Goal: Task Accomplishment & Management: Manage account settings

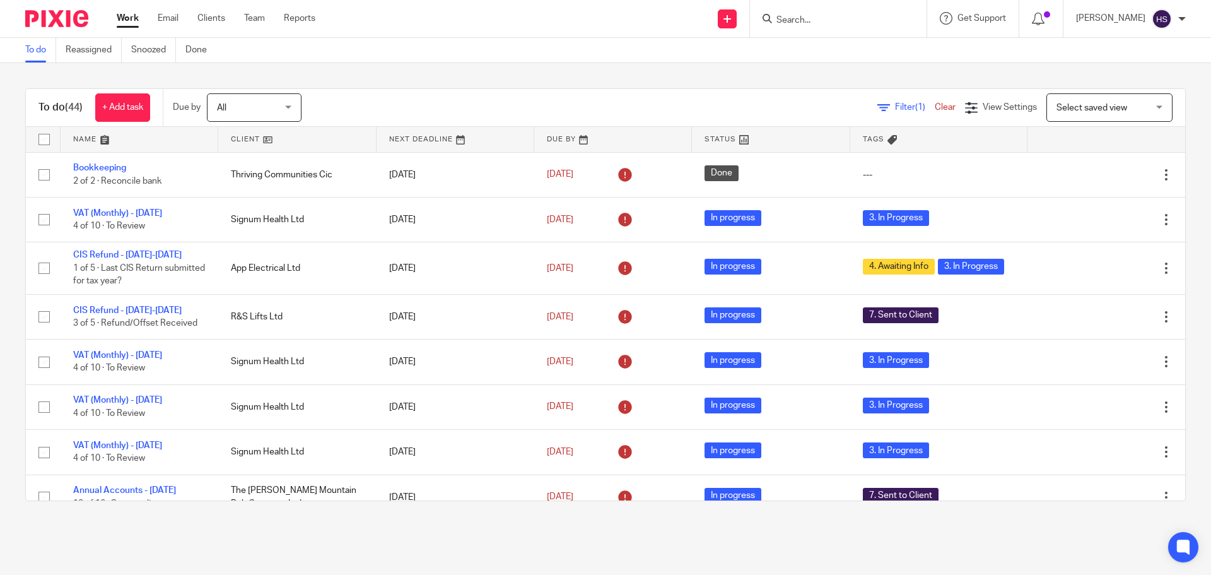
click at [841, 534] on main "To do Reassigned Snoozed Done To do (44) + Add task Due by All All Today Tomorr…" at bounding box center [605, 287] width 1211 height 575
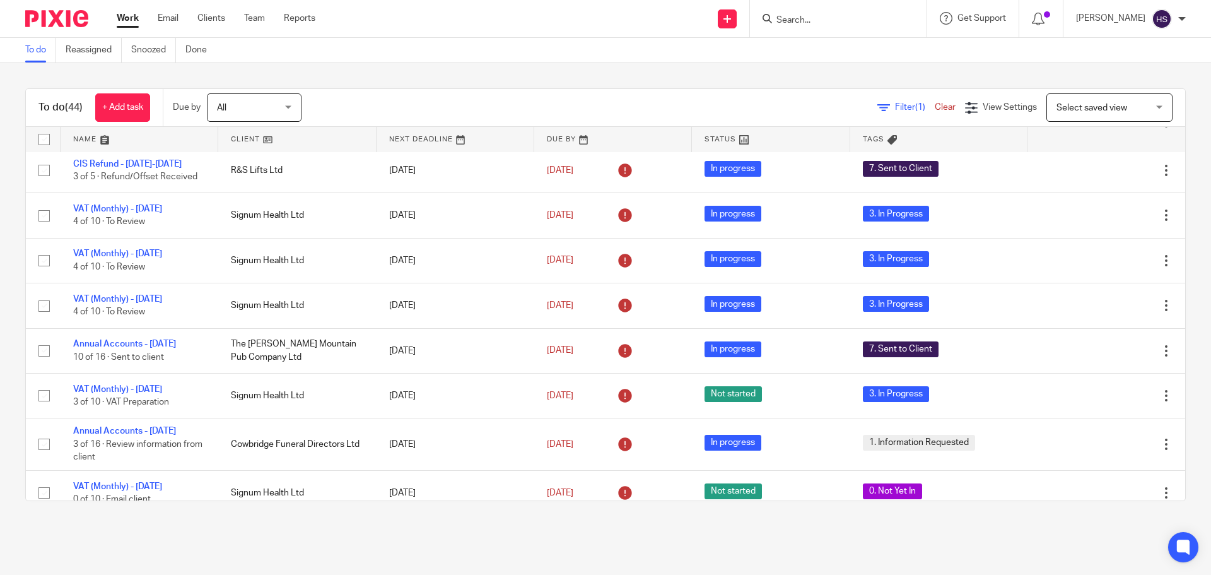
scroll to position [38, 0]
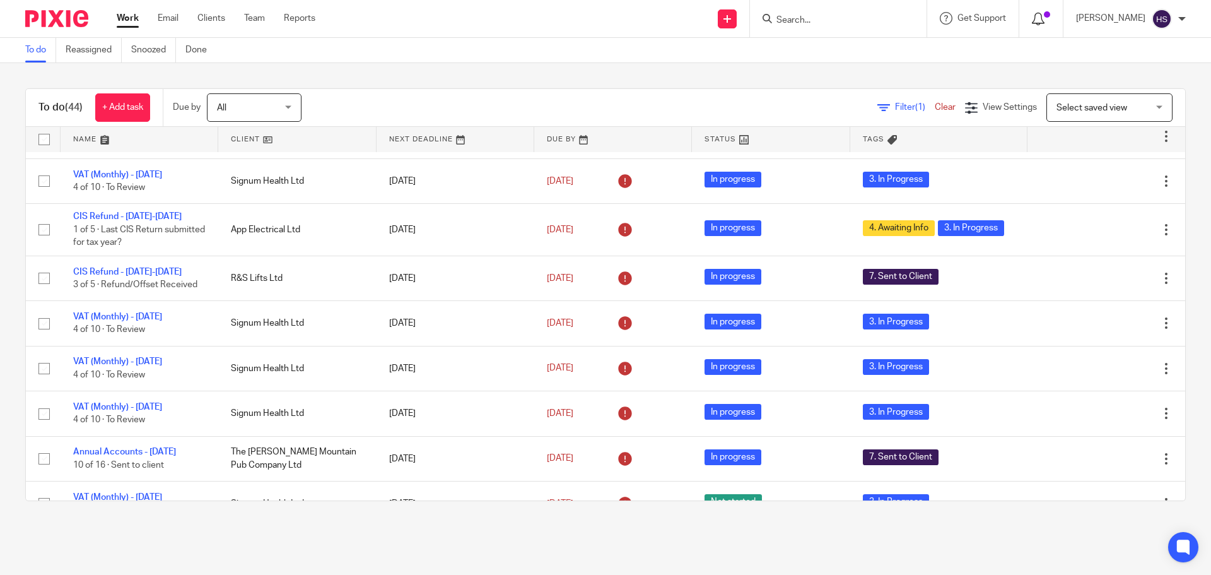
click at [1045, 15] on icon at bounding box center [1038, 19] width 13 height 13
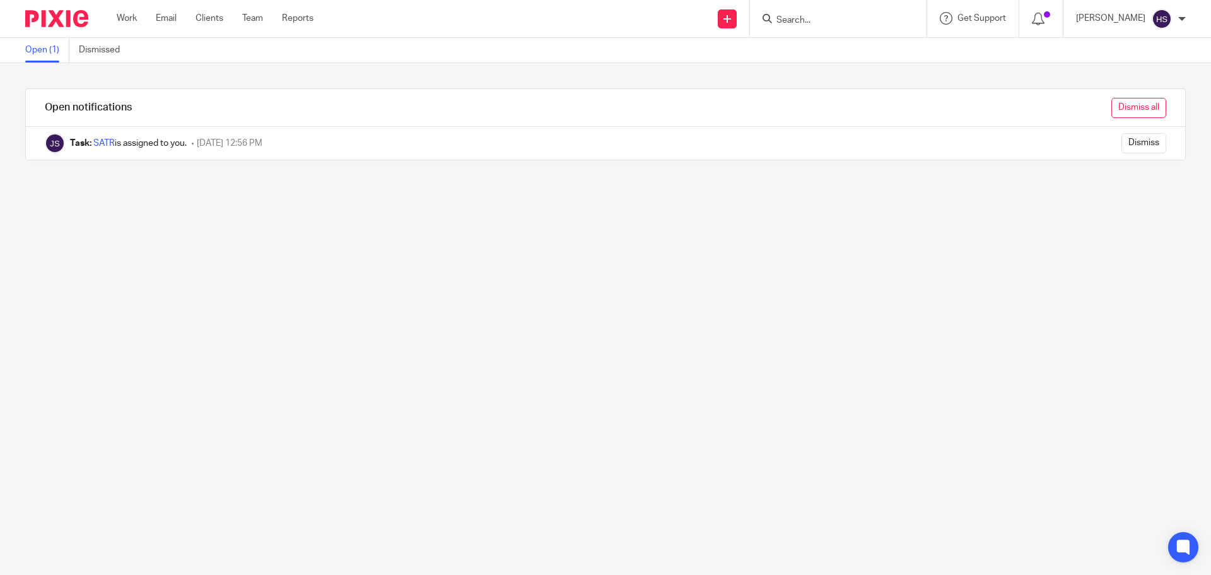
click at [1116, 104] on input "Dismiss all" at bounding box center [1139, 108] width 55 height 20
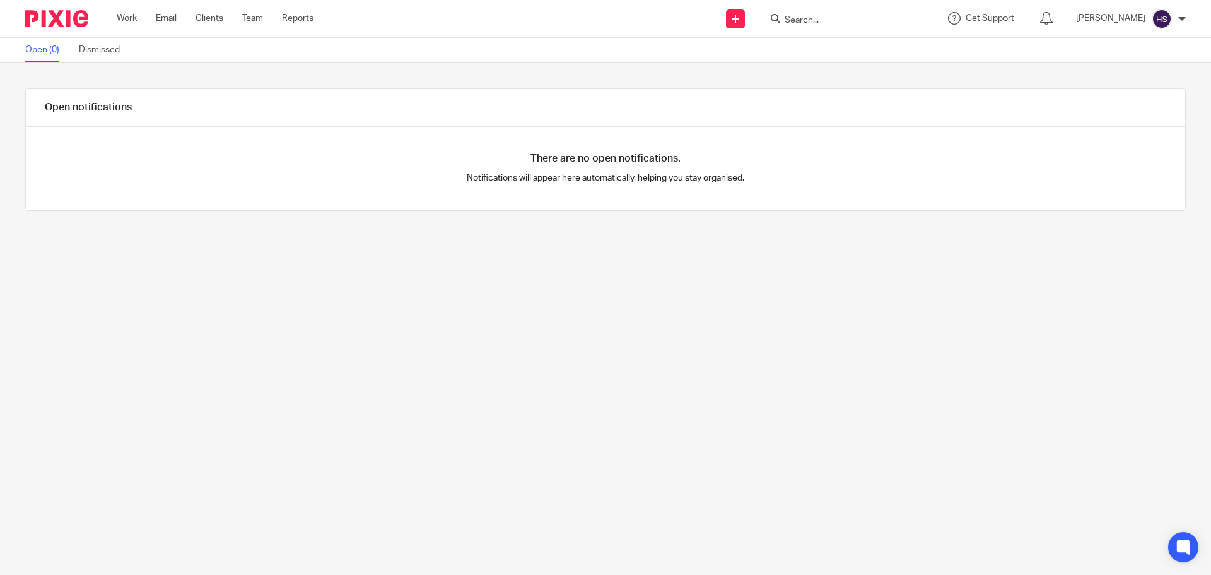
drag, startPoint x: 35, startPoint y: 312, endPoint x: 44, endPoint y: 266, distance: 46.3
click at [35, 307] on div "Open notifications There are no open notifications. Notifications will appear h…" at bounding box center [605, 319] width 1211 height 512
click at [56, 20] on img at bounding box center [56, 18] width 63 height 17
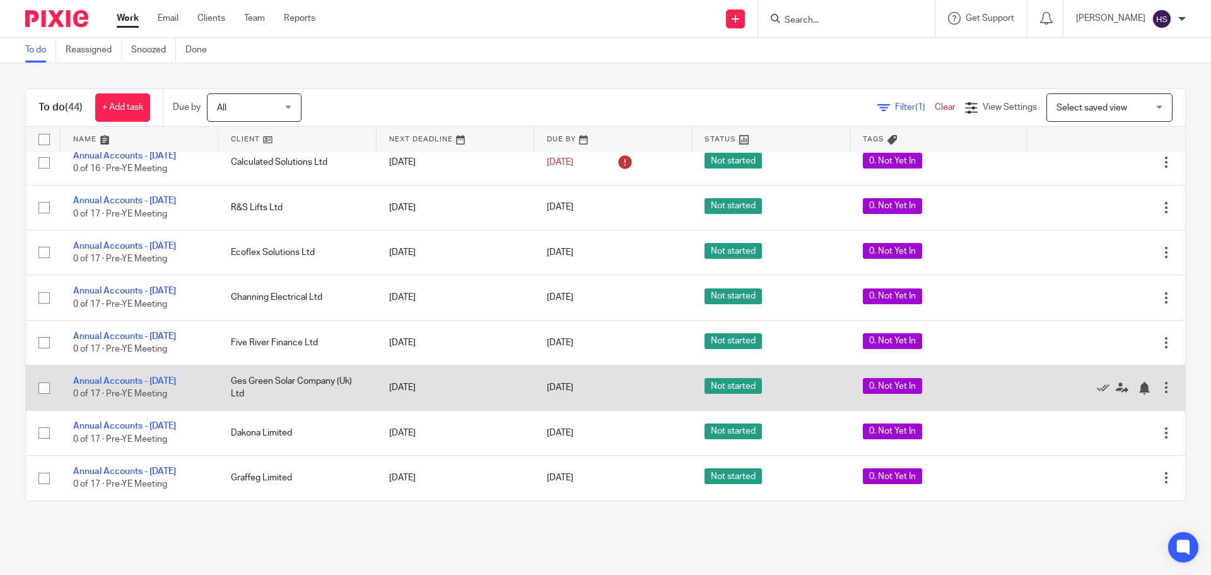
scroll to position [1805, 0]
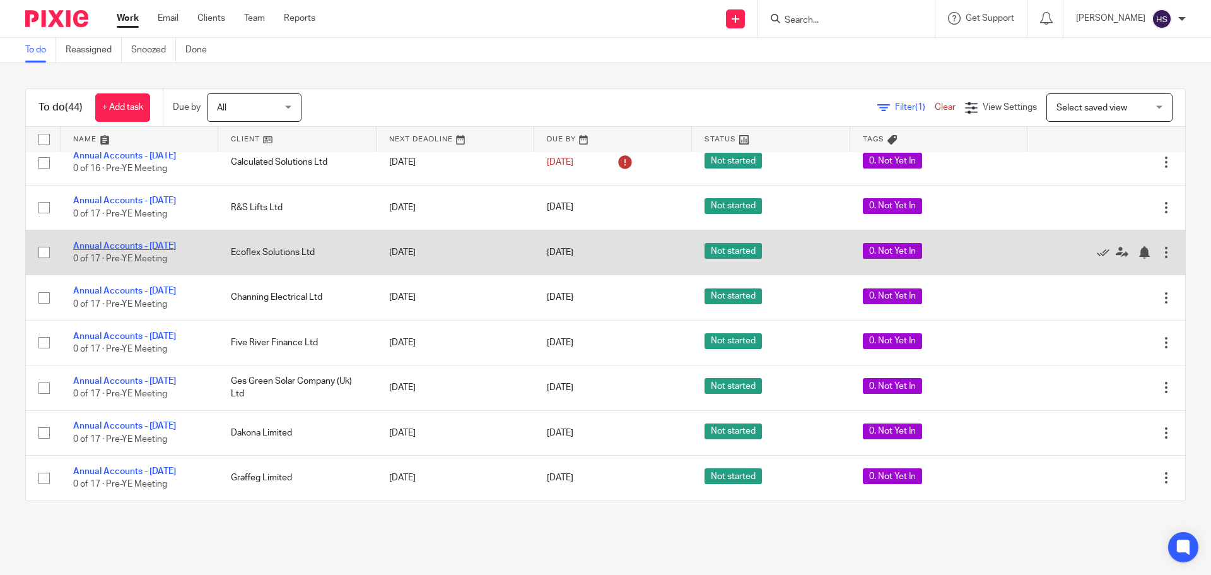
click at [175, 242] on link "Annual Accounts - [DATE]" at bounding box center [124, 246] width 103 height 9
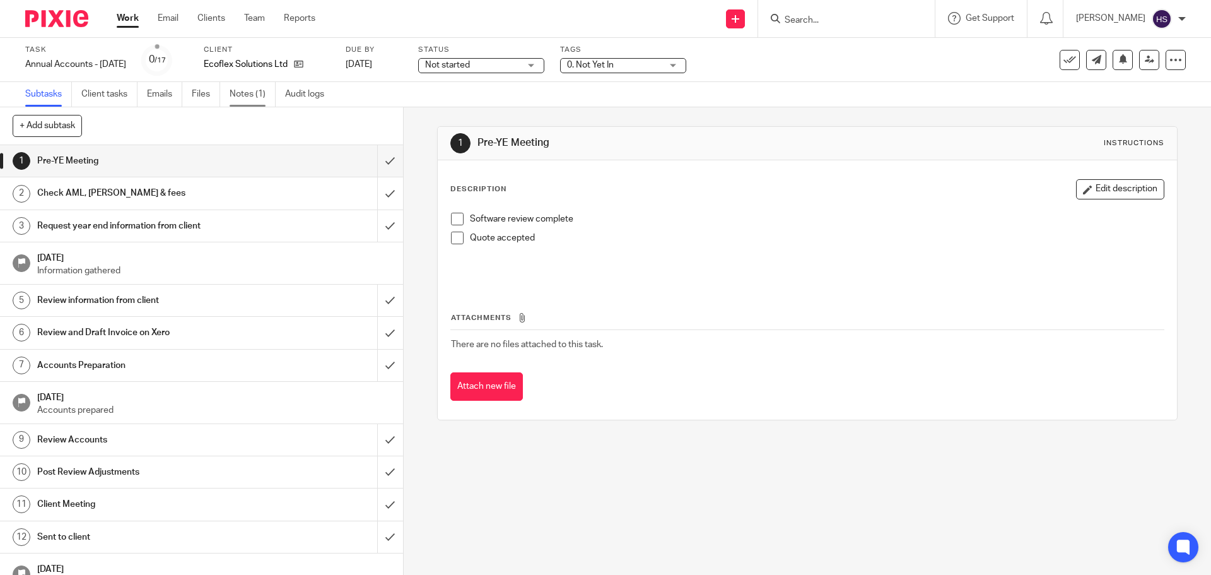
click at [244, 87] on link "Notes (1)" at bounding box center [253, 94] width 46 height 25
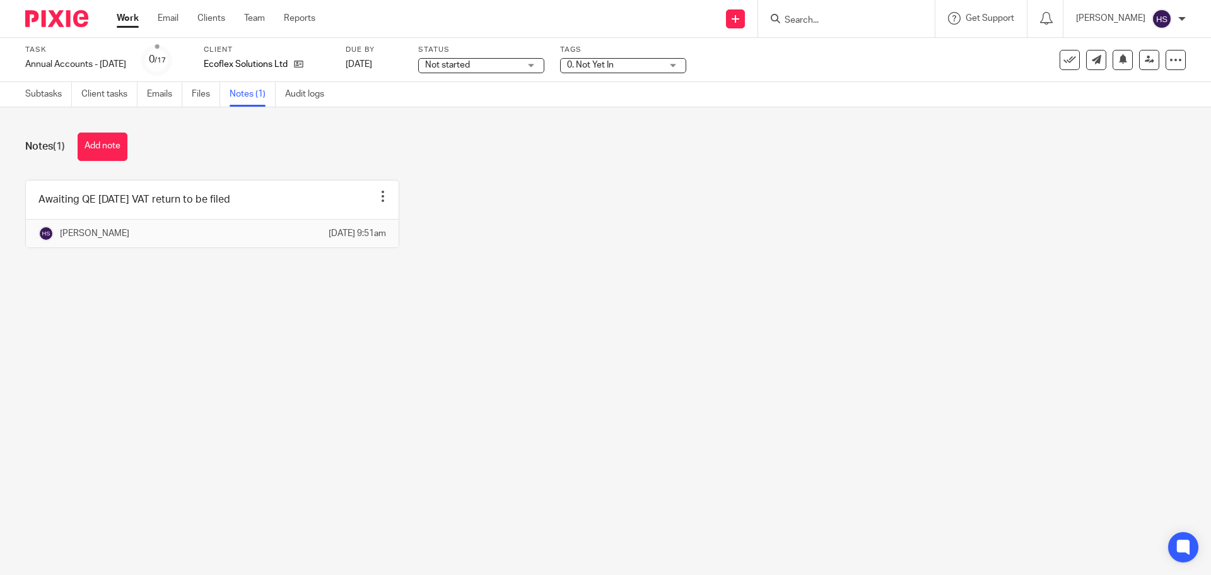
click at [207, 139] on div "Notes (1) Add note" at bounding box center [605, 147] width 1161 height 28
click at [51, 23] on img at bounding box center [56, 18] width 63 height 17
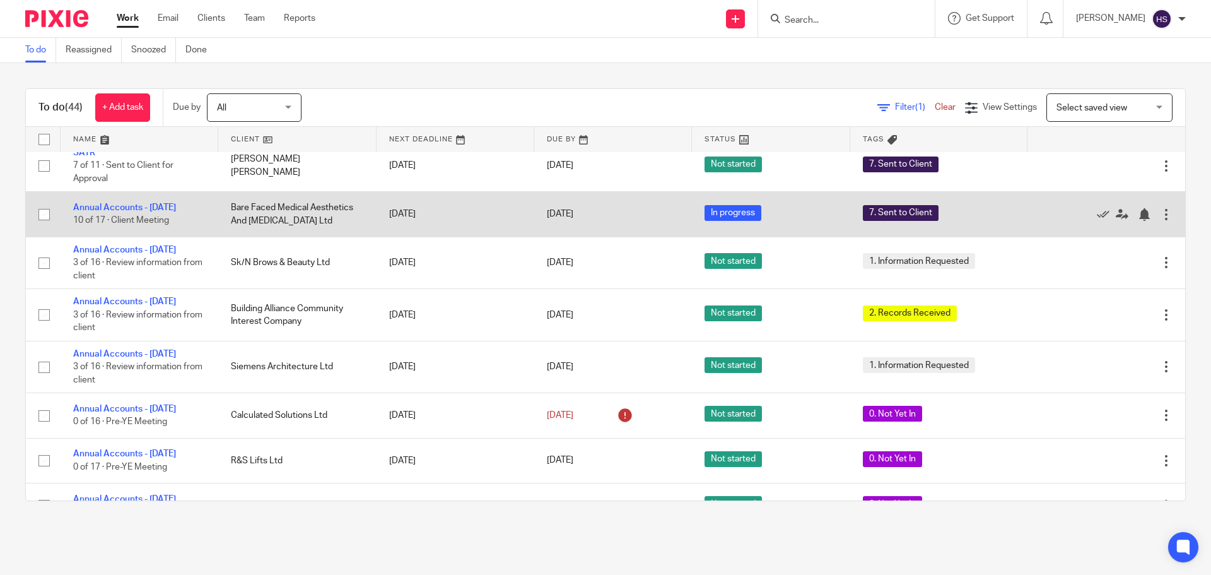
scroll to position [1514, 0]
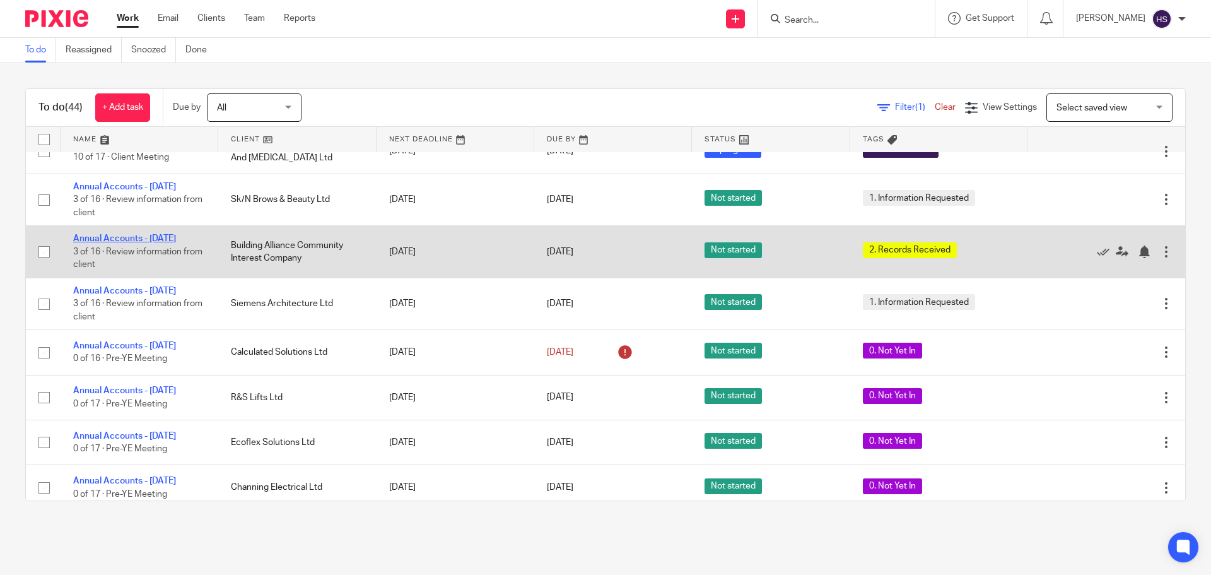
click at [165, 243] on link "Annual Accounts - [DATE]" at bounding box center [124, 238] width 103 height 9
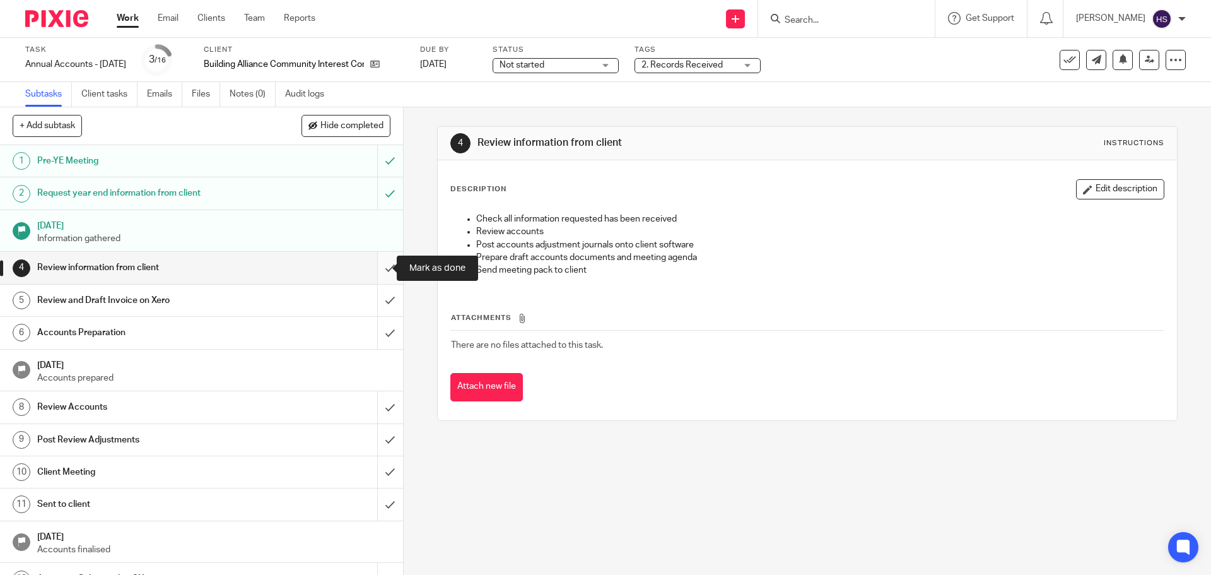
click at [383, 273] on input "submit" at bounding box center [201, 268] width 403 height 32
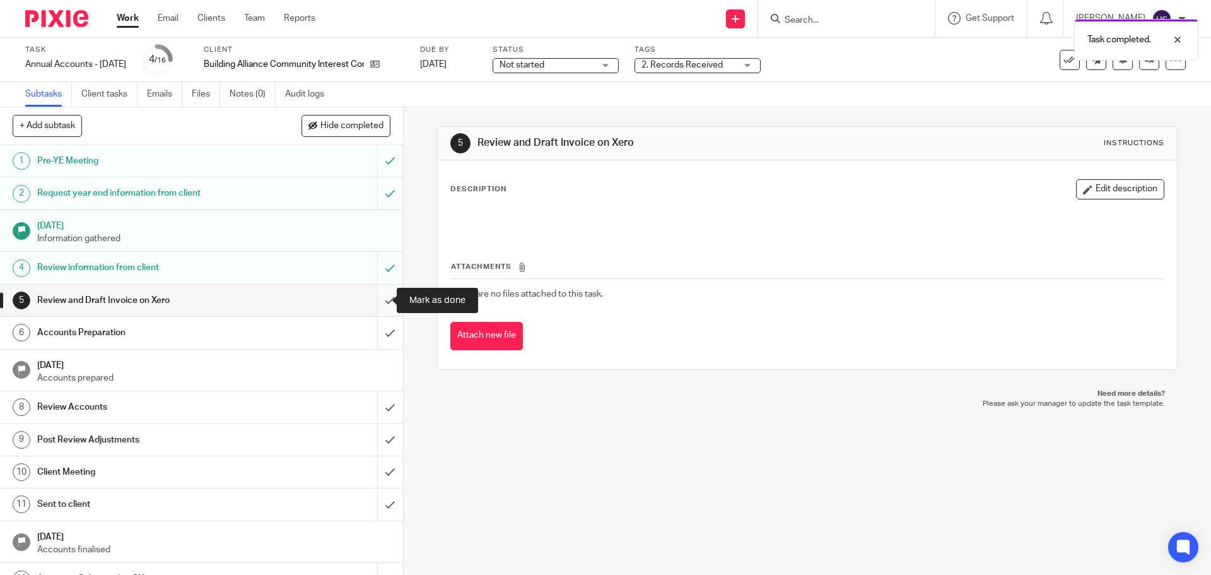
click at [382, 302] on input "submit" at bounding box center [201, 301] width 403 height 32
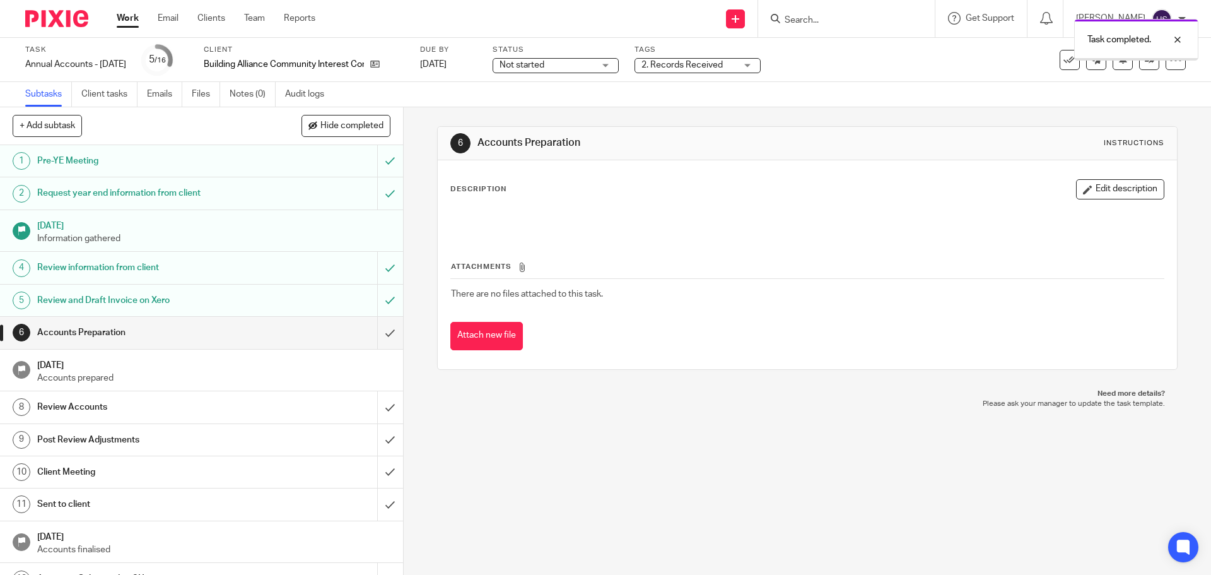
click at [703, 49] on div "Task completed." at bounding box center [902, 37] width 593 height 48
click at [695, 64] on span "2. Records Received" at bounding box center [682, 65] width 81 height 9
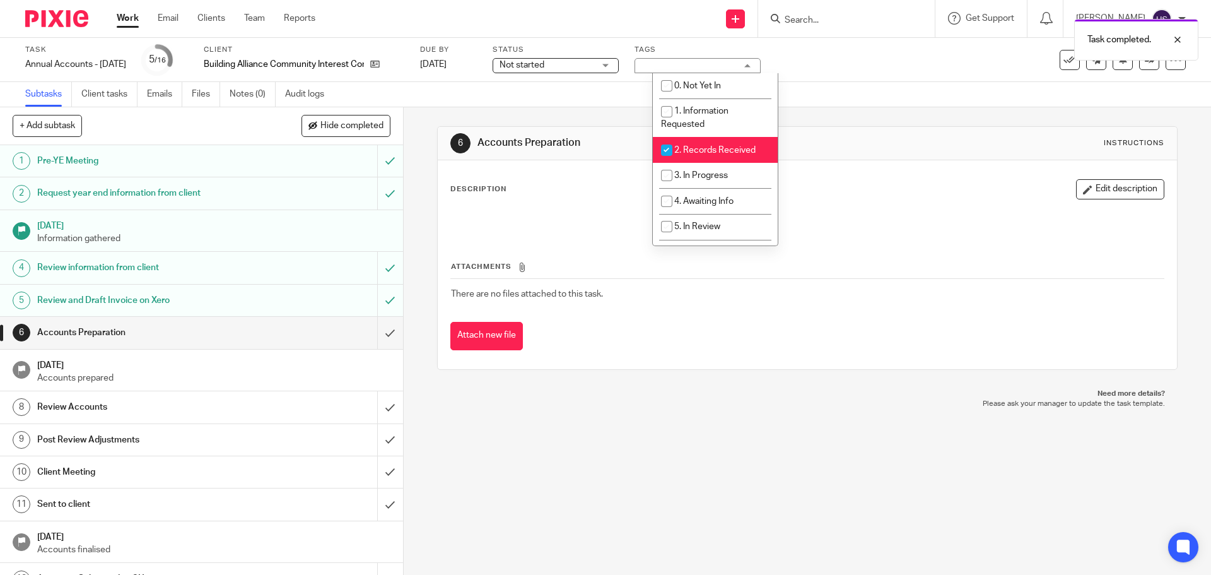
click at [710, 145] on li "2. Records Received" at bounding box center [715, 150] width 125 height 26
checkbox input "false"
click at [701, 186] on li "3. In Progress" at bounding box center [715, 176] width 125 height 26
checkbox input "true"
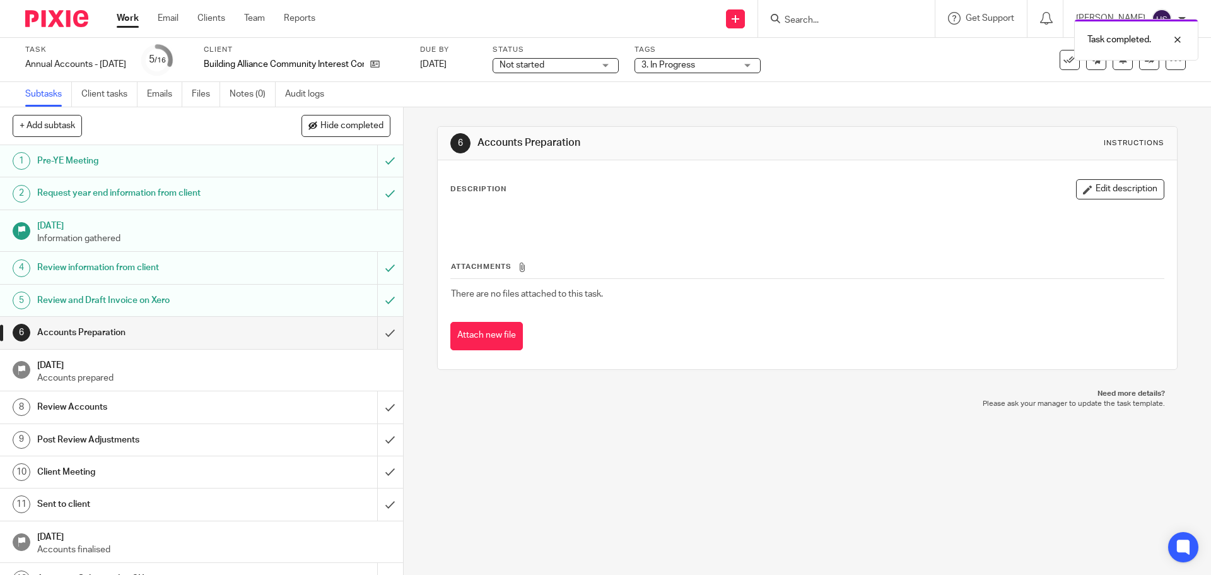
drag, startPoint x: 868, startPoint y: 117, endPoint x: 220, endPoint y: 114, distance: 647.4
click at [863, 117] on div "6 Accounts Preparation Instructions Description Edit description Attachments Th…" at bounding box center [807, 247] width 740 height 281
click at [66, 26] on img at bounding box center [56, 18] width 63 height 17
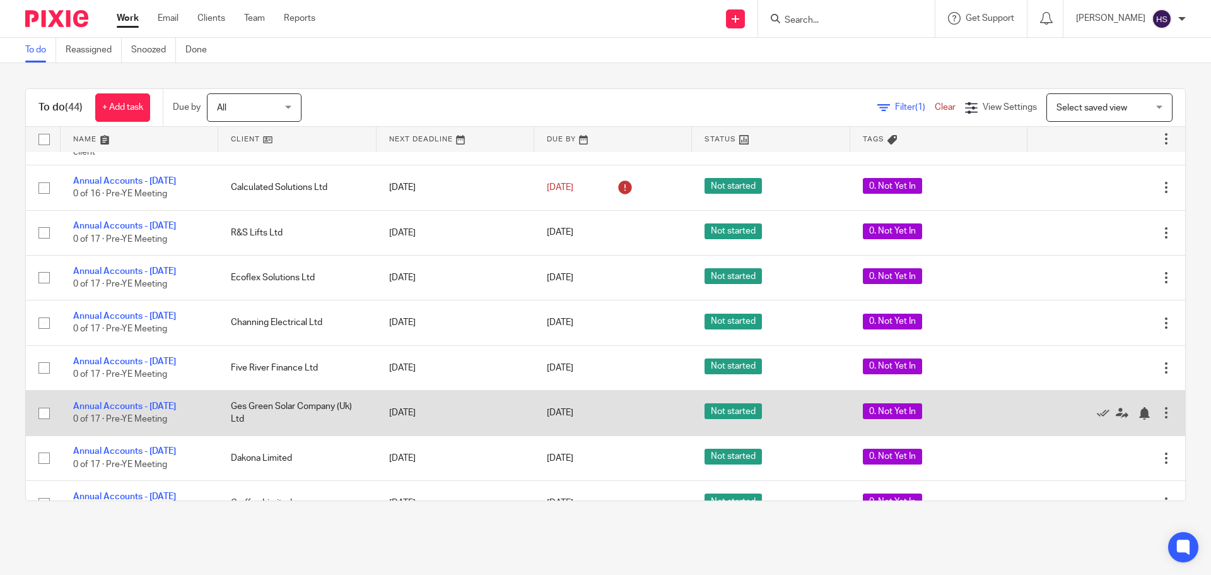
scroll to position [1609, 0]
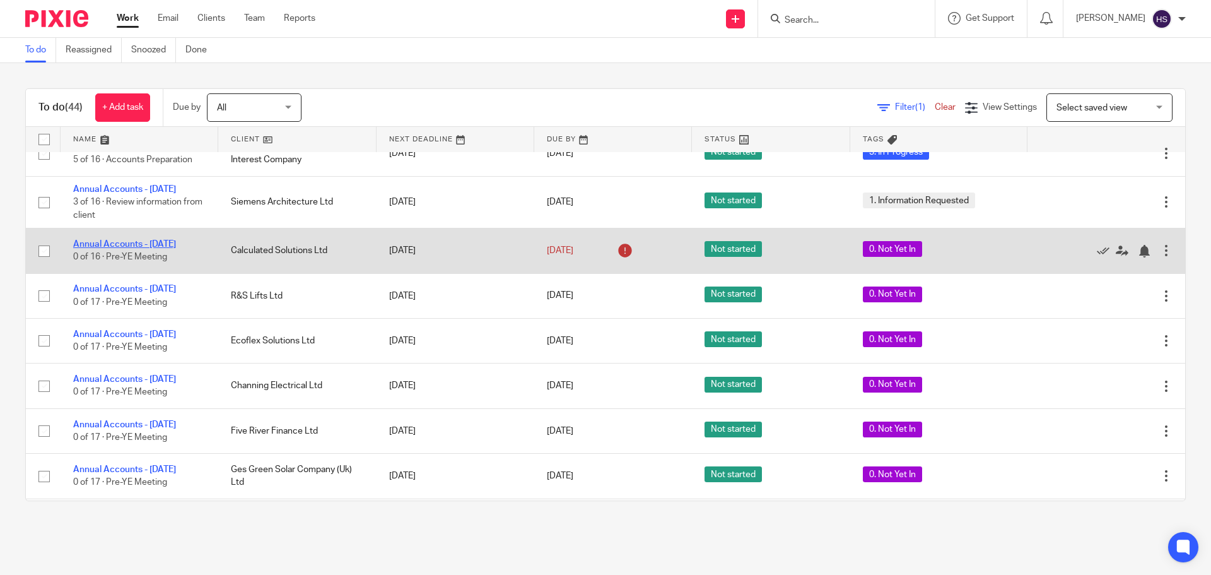
click at [140, 249] on link "Annual Accounts - [DATE]" at bounding box center [124, 244] width 103 height 9
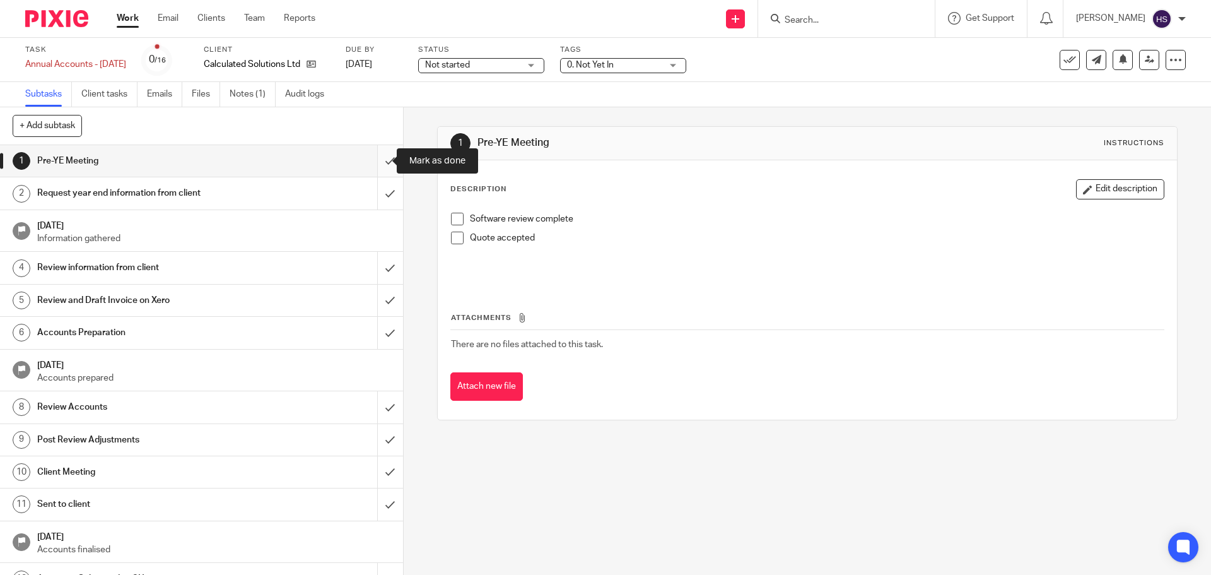
click at [379, 153] on input "submit" at bounding box center [201, 161] width 403 height 32
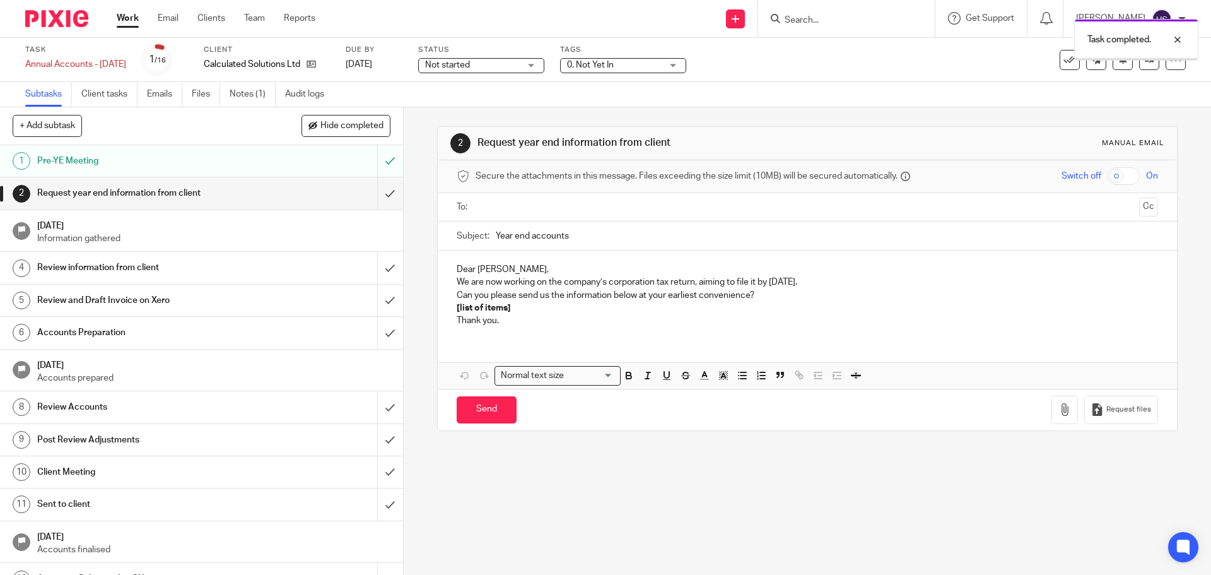
click at [627, 57] on div "Task completed." at bounding box center [902, 37] width 593 height 48
click at [627, 61] on span "0. Not Yet In" at bounding box center [614, 65] width 95 height 13
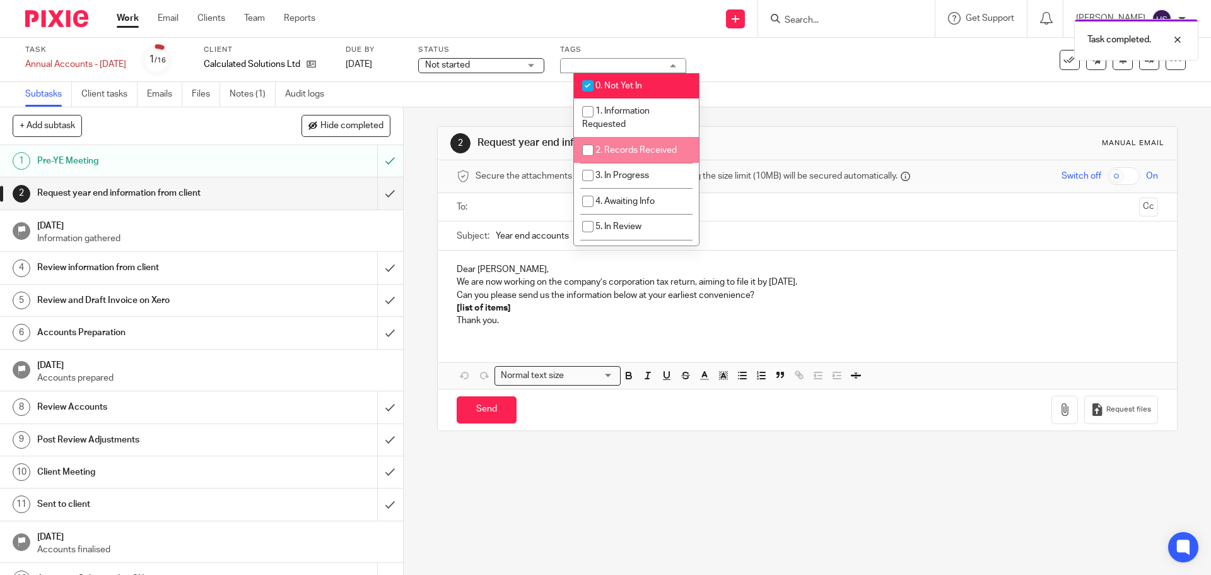
click at [640, 153] on span "2. Records Received" at bounding box center [636, 150] width 81 height 9
checkbox input "true"
drag, startPoint x: 644, startPoint y: 85, endPoint x: 716, endPoint y: 84, distance: 71.9
click at [648, 84] on li "0. Not Yet In" at bounding box center [636, 86] width 125 height 26
checkbox input "false"
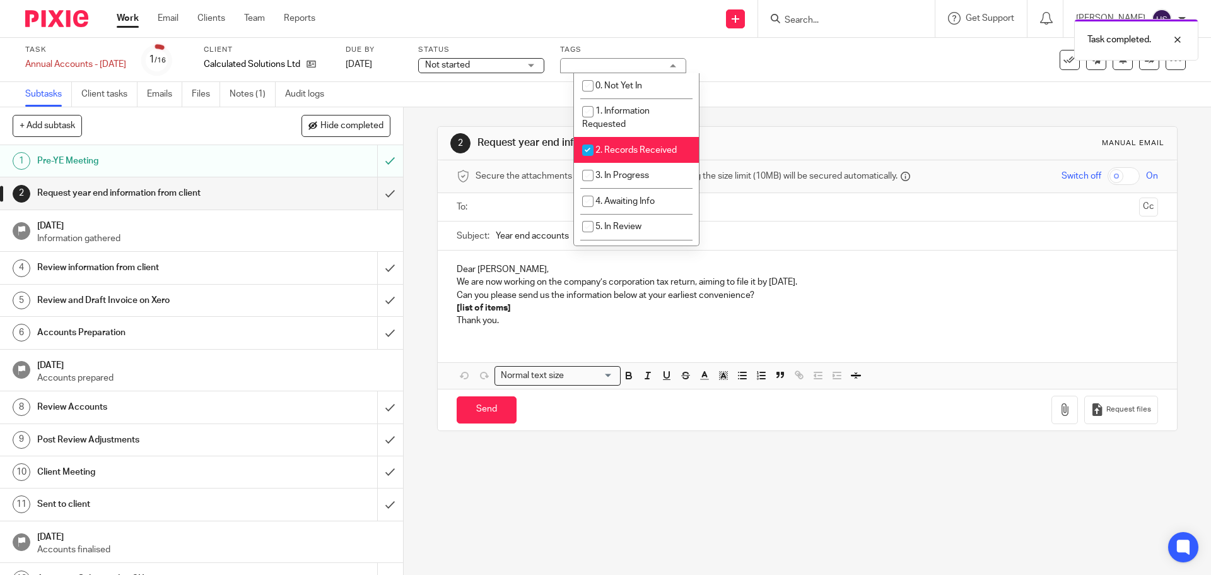
click at [749, 85] on div "Subtasks Client tasks Emails Files Notes (1) Audit logs" at bounding box center [605, 94] width 1211 height 25
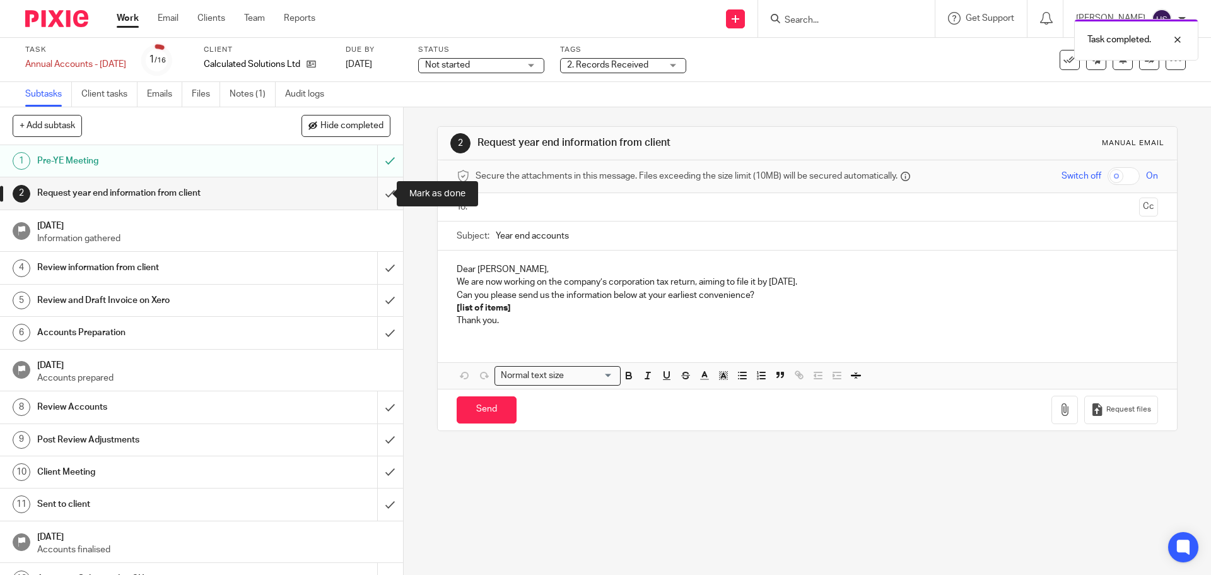
click at [373, 189] on input "submit" at bounding box center [201, 193] width 403 height 32
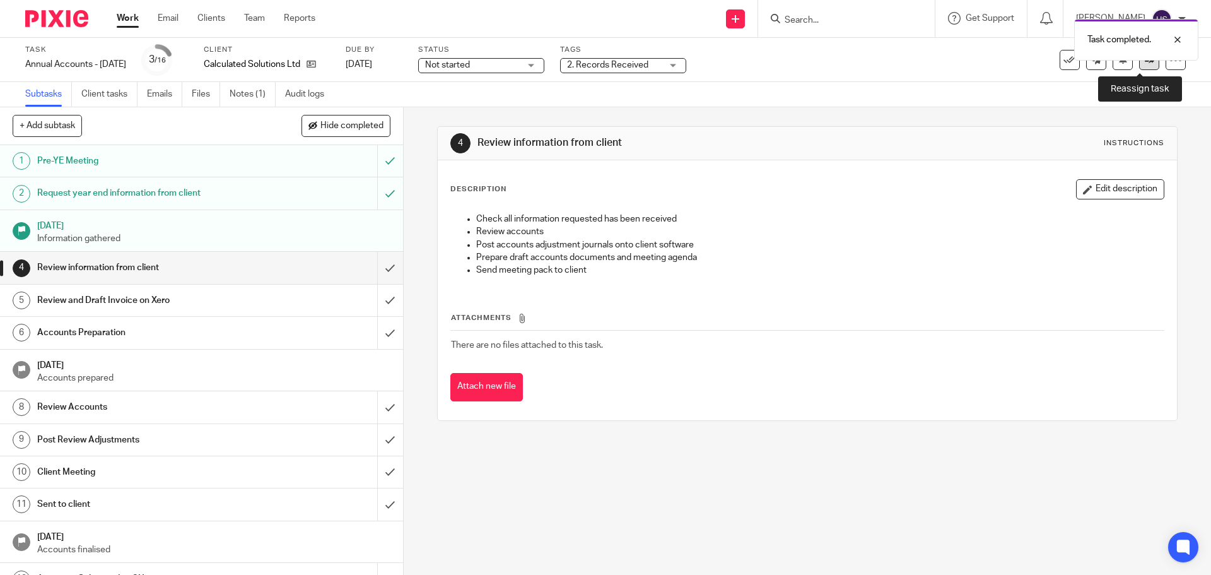
click at [1142, 64] on link at bounding box center [1150, 60] width 20 height 20
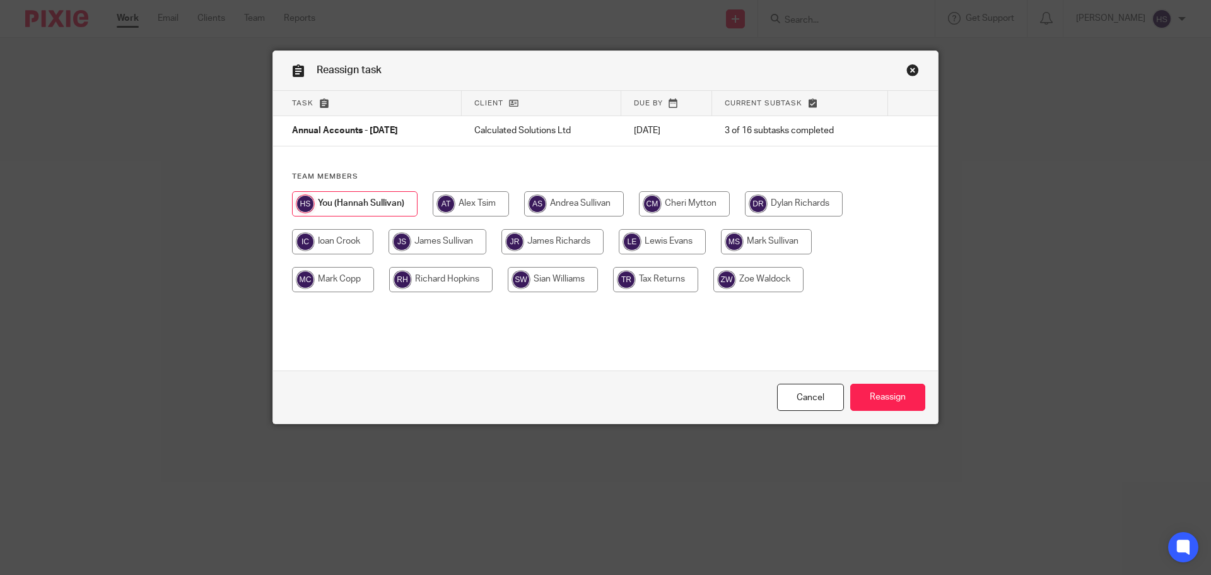
click at [342, 236] on input "radio" at bounding box center [332, 241] width 81 height 25
radio input "true"
click at [877, 396] on input "Reassign" at bounding box center [888, 397] width 75 height 27
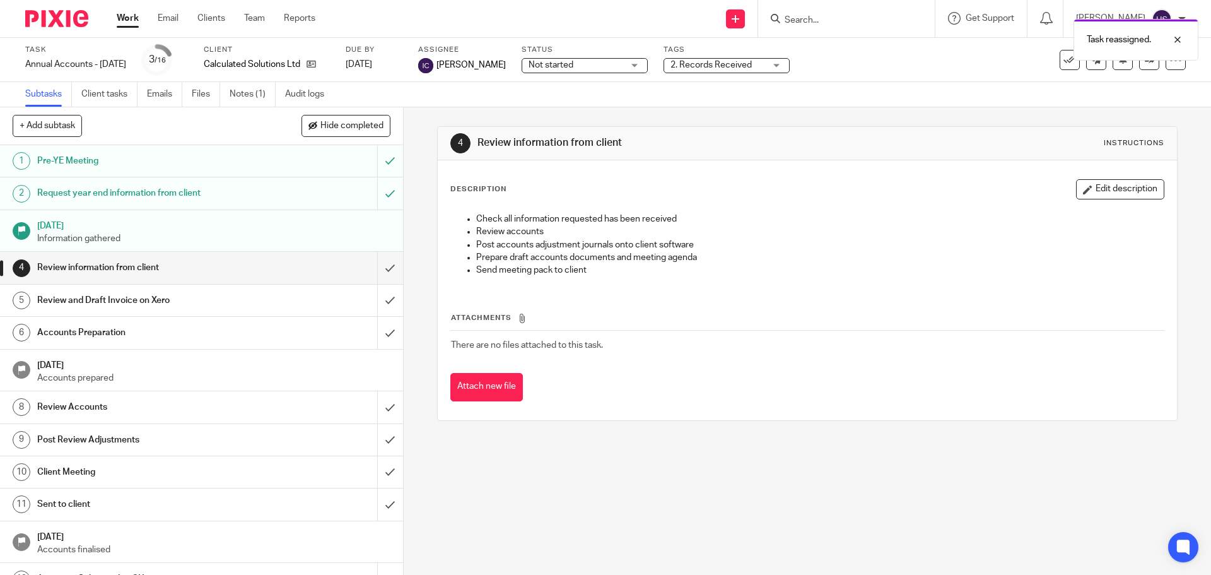
drag, startPoint x: 50, startPoint y: 14, endPoint x: 83, endPoint y: 22, distance: 33.8
click at [51, 14] on img at bounding box center [56, 18] width 63 height 17
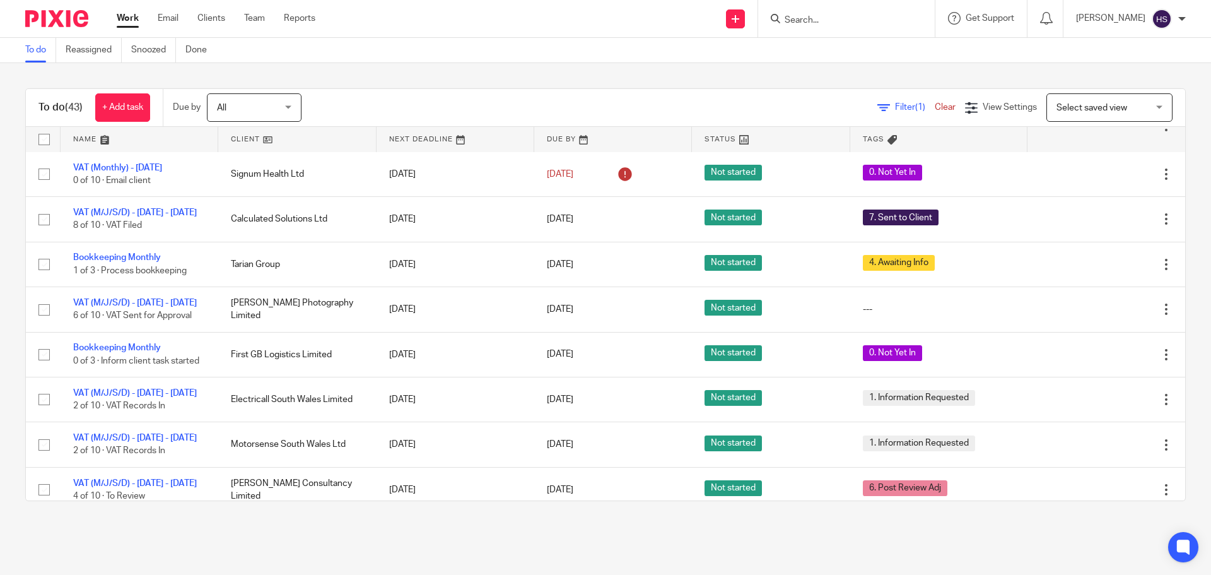
scroll to position [505, 0]
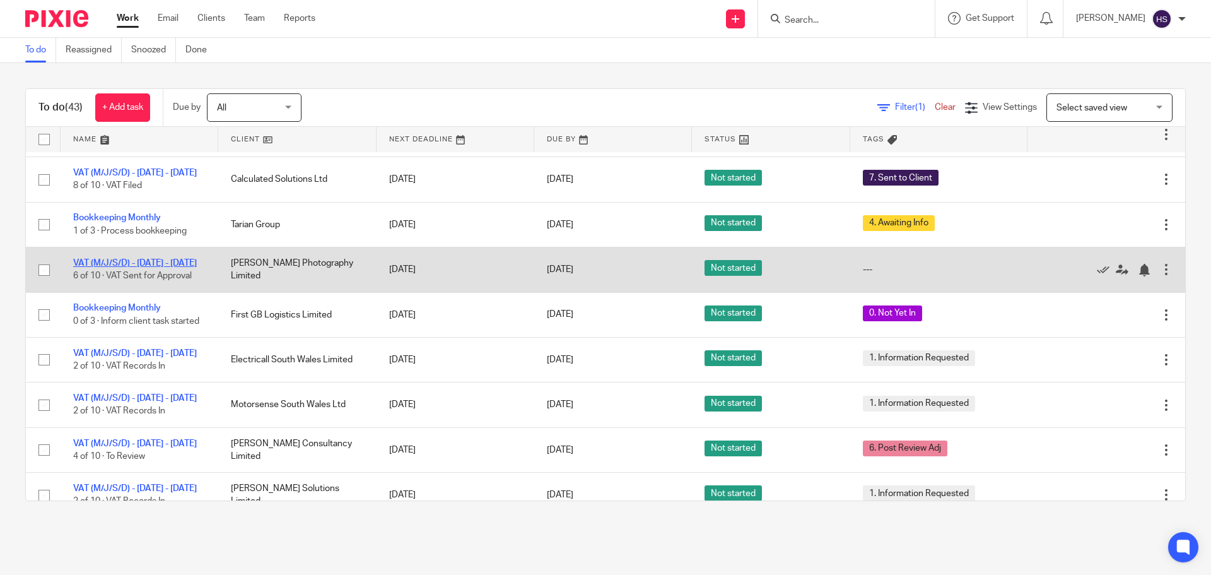
click at [127, 268] on link "VAT (M/J/S/D) - [DATE] - [DATE]" at bounding box center [135, 263] width 124 height 9
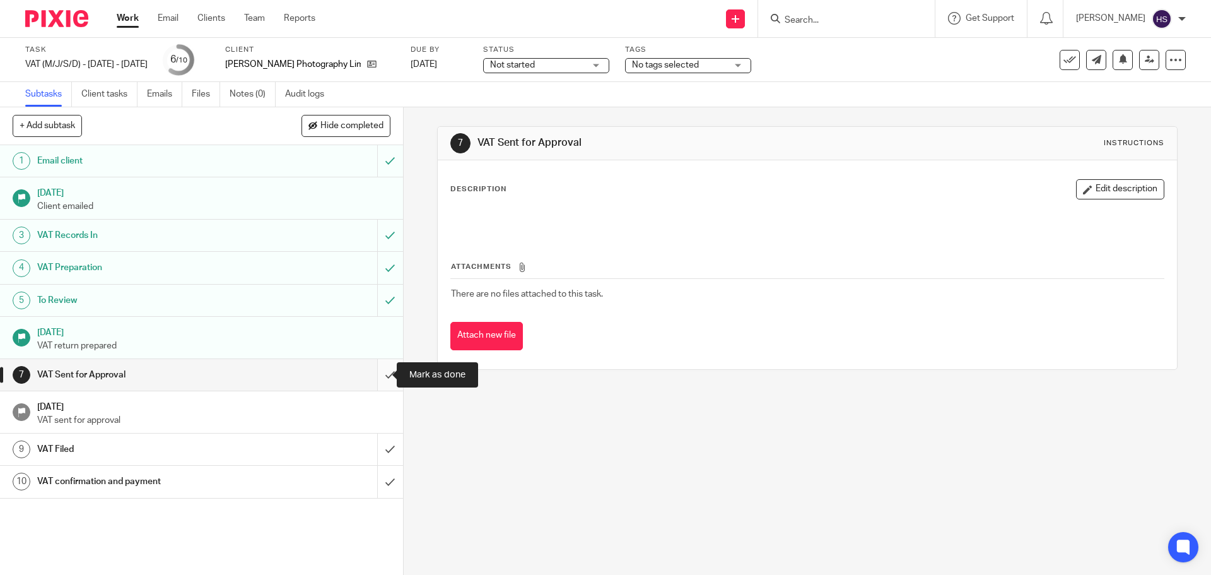
click at [383, 376] on input "submit" at bounding box center [201, 375] width 403 height 32
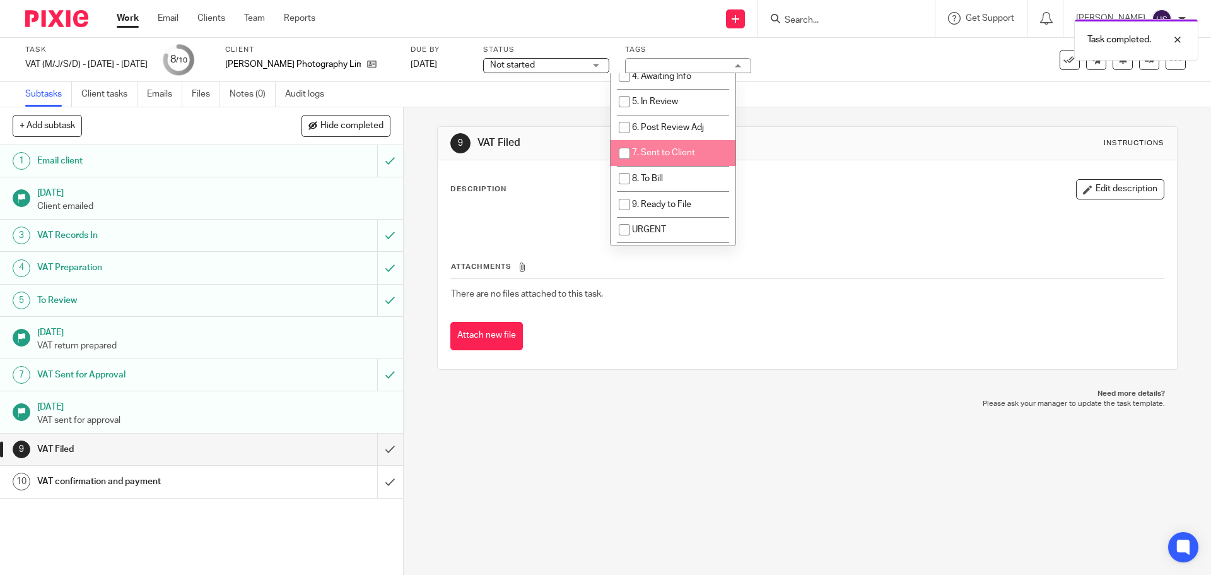
scroll to position [126, 0]
drag, startPoint x: 683, startPoint y: 150, endPoint x: 927, endPoint y: 53, distance: 262.2
click at [684, 149] on span "7. Sent to Client" at bounding box center [663, 151] width 63 height 9
checkbox input "true"
click at [840, 124] on div "9 VAT Filed Instructions Description Edit description Attachments There are no …" at bounding box center [807, 247] width 740 height 281
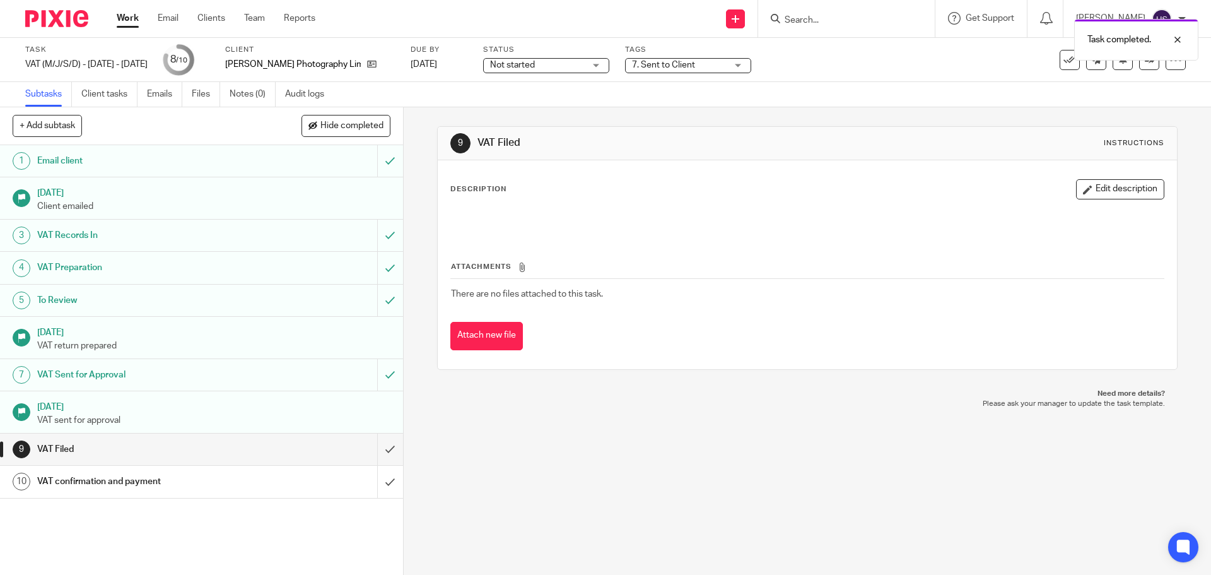
click at [76, 22] on img at bounding box center [56, 18] width 63 height 17
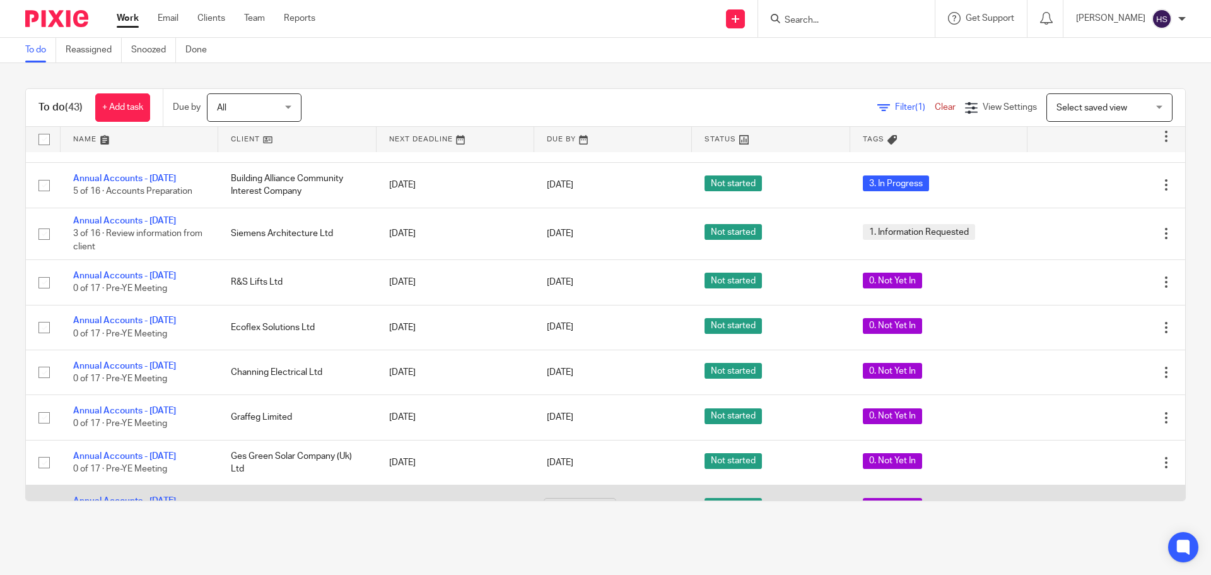
scroll to position [1754, 0]
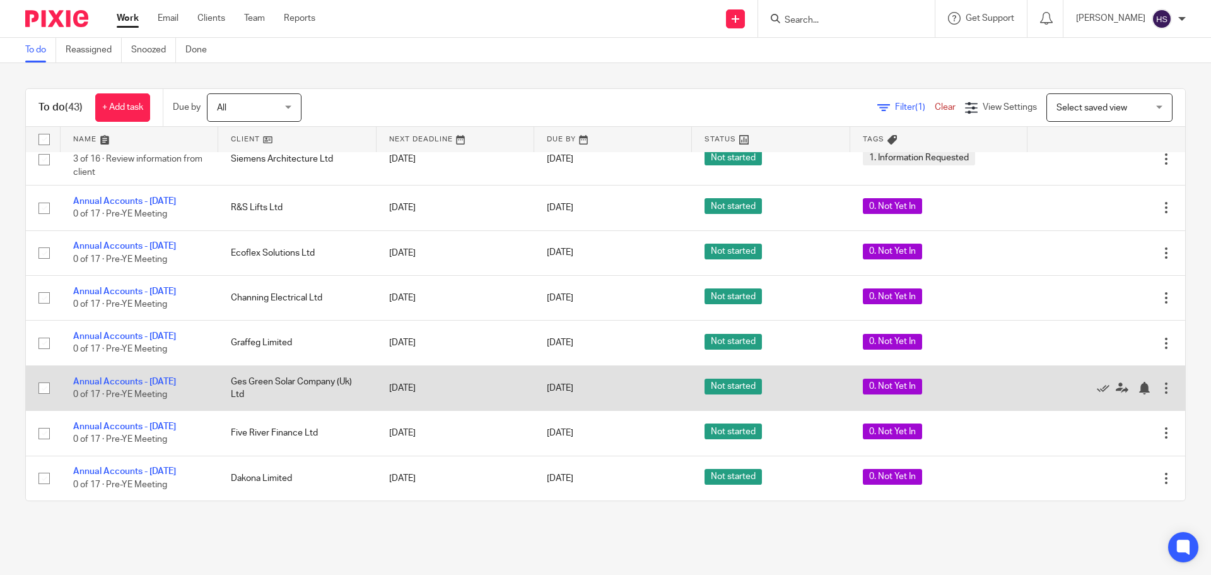
click at [123, 365] on td "Annual Accounts - [DATE] 0 of 17 · Pre-YE Meeting" at bounding box center [140, 387] width 158 height 45
click at [124, 377] on link "Annual Accounts - [DATE]" at bounding box center [124, 381] width 103 height 9
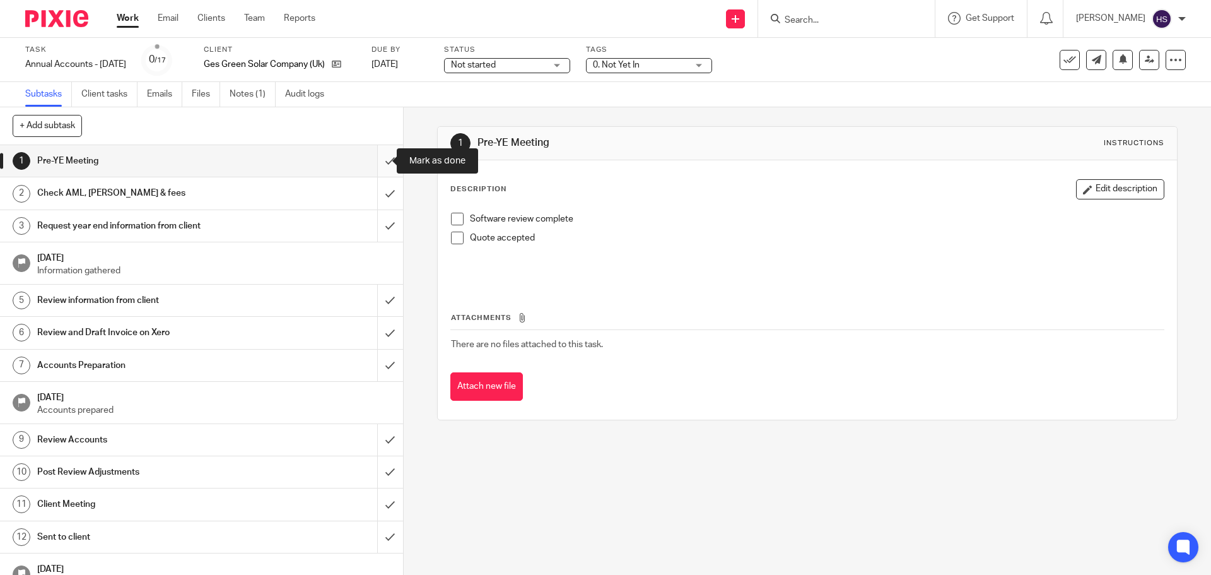
click at [374, 167] on input "submit" at bounding box center [201, 161] width 403 height 32
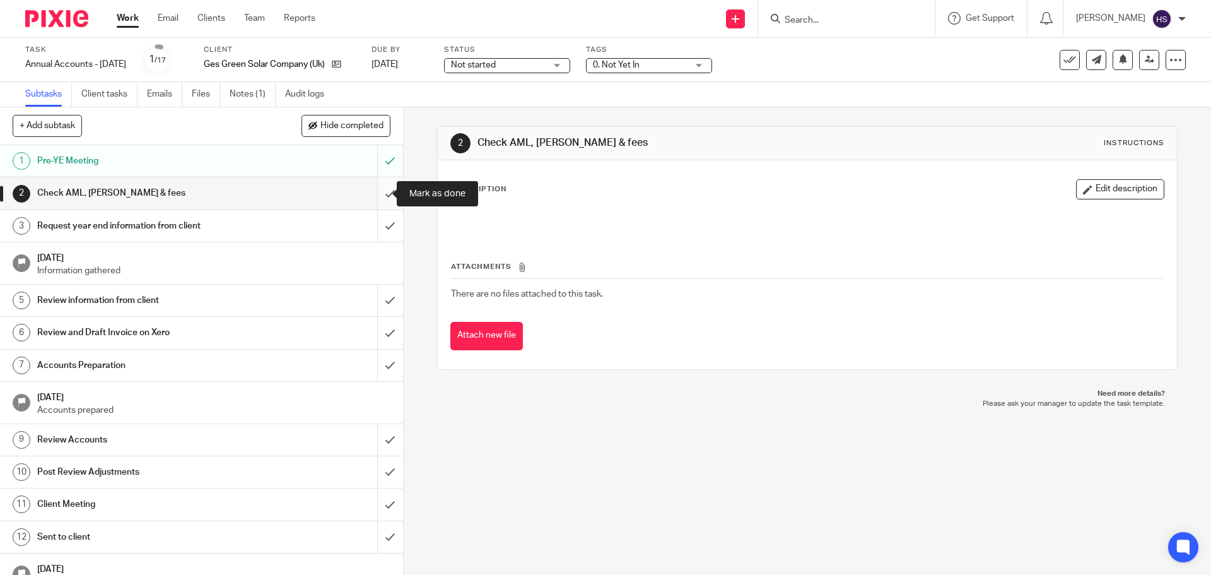
click at [379, 191] on input "submit" at bounding box center [201, 193] width 403 height 32
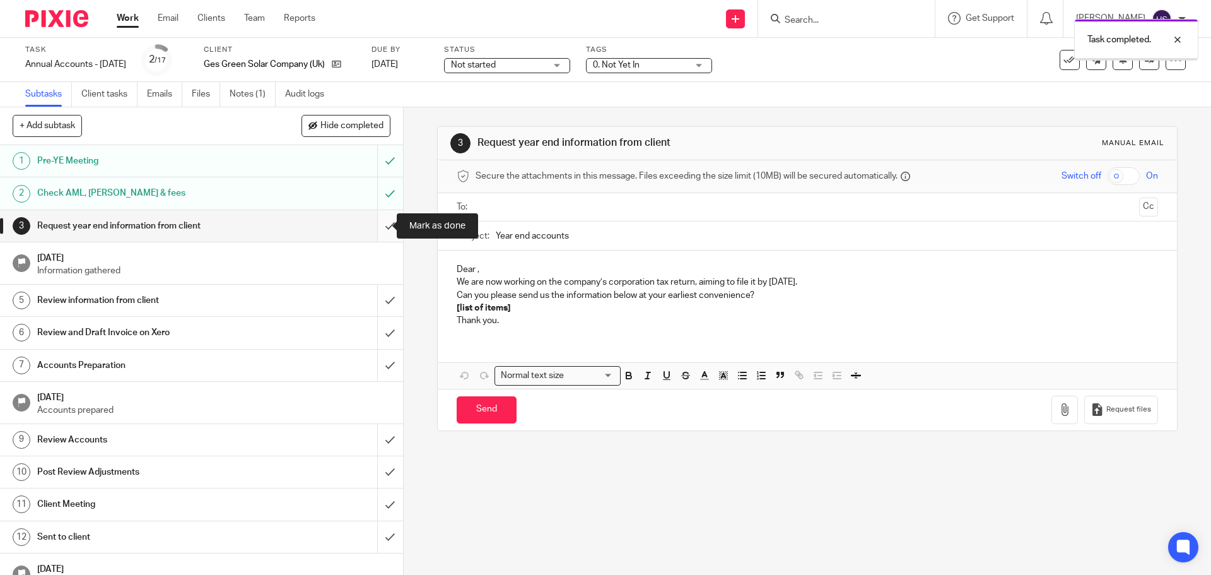
click at [373, 228] on input "submit" at bounding box center [201, 226] width 403 height 32
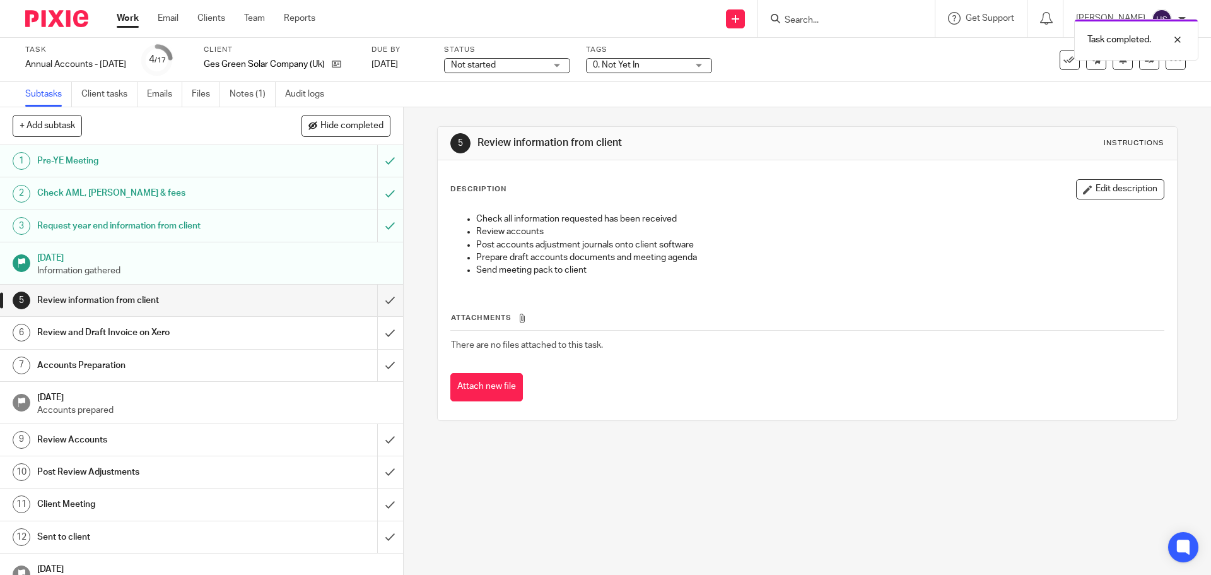
click at [677, 52] on div "Task completed." at bounding box center [902, 37] width 593 height 48
click at [683, 63] on span "0. Not Yet In" at bounding box center [640, 65] width 95 height 13
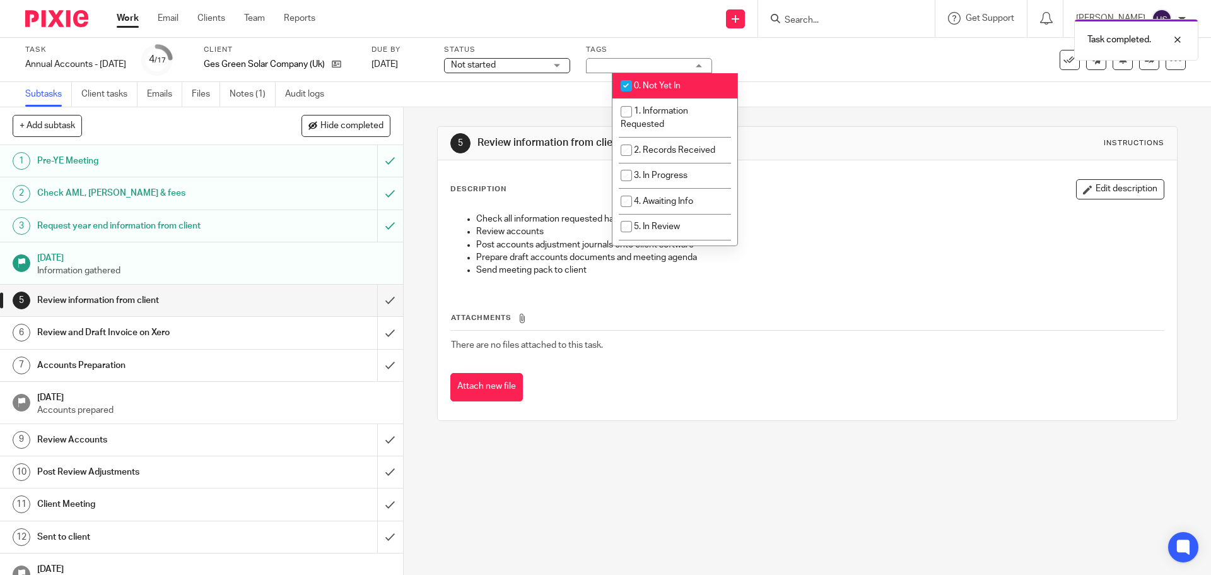
click at [689, 86] on li "0. Not Yet In" at bounding box center [675, 86] width 125 height 26
checkbox input "false"
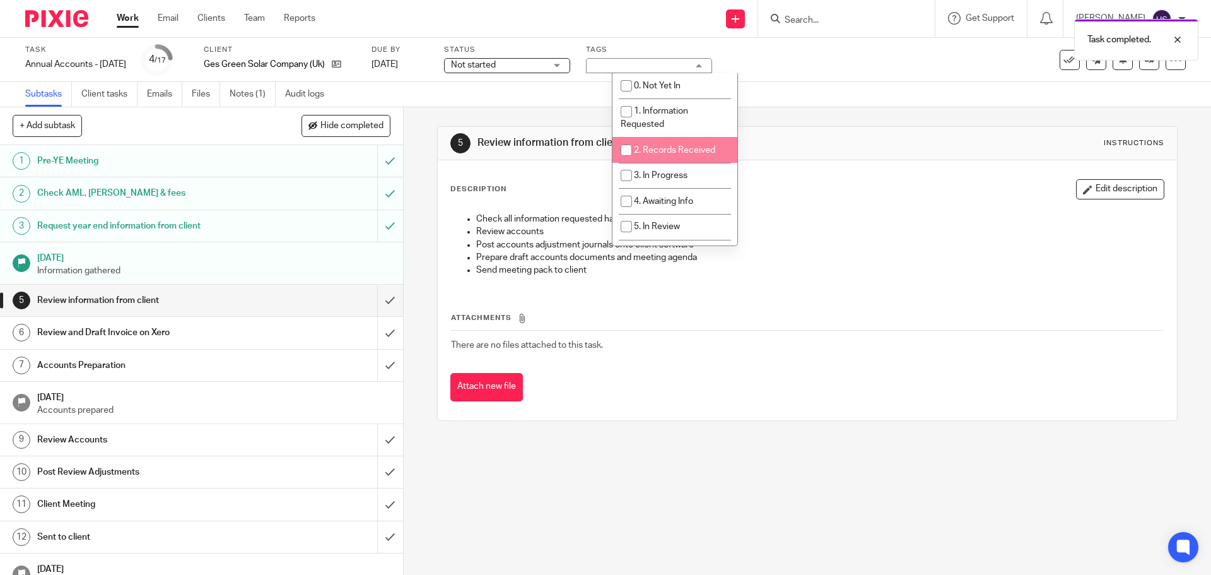
click at [692, 139] on li "2. Records Received" at bounding box center [675, 150] width 125 height 26
checkbox input "true"
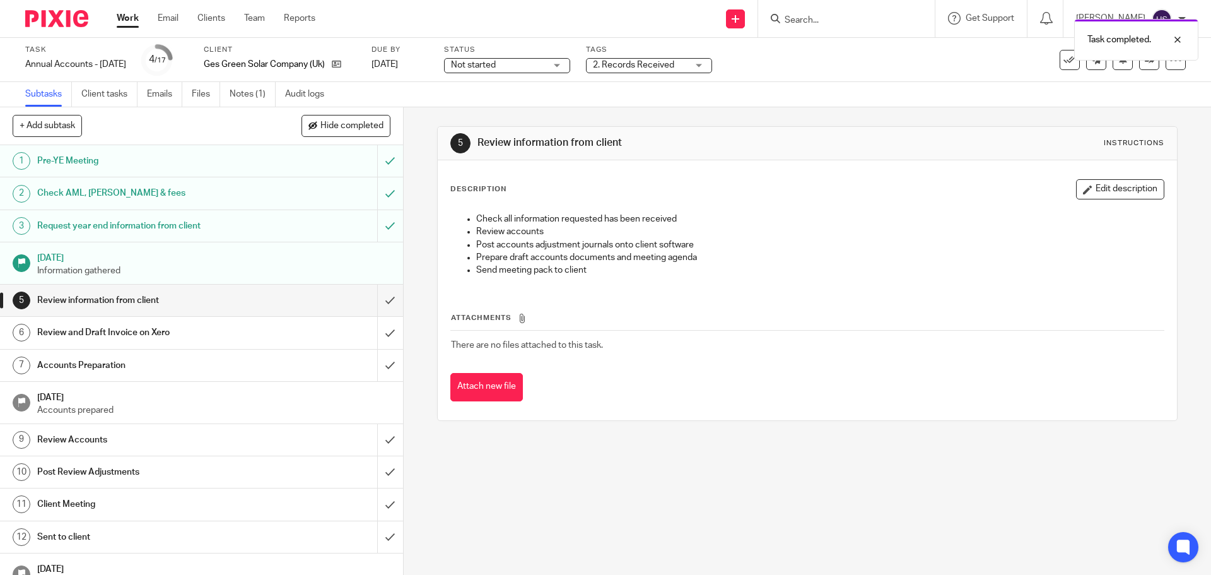
click at [823, 114] on div "5 Review information from client Instructions Description Edit description Chec…" at bounding box center [807, 273] width 740 height 333
click at [65, 19] on img at bounding box center [56, 18] width 63 height 17
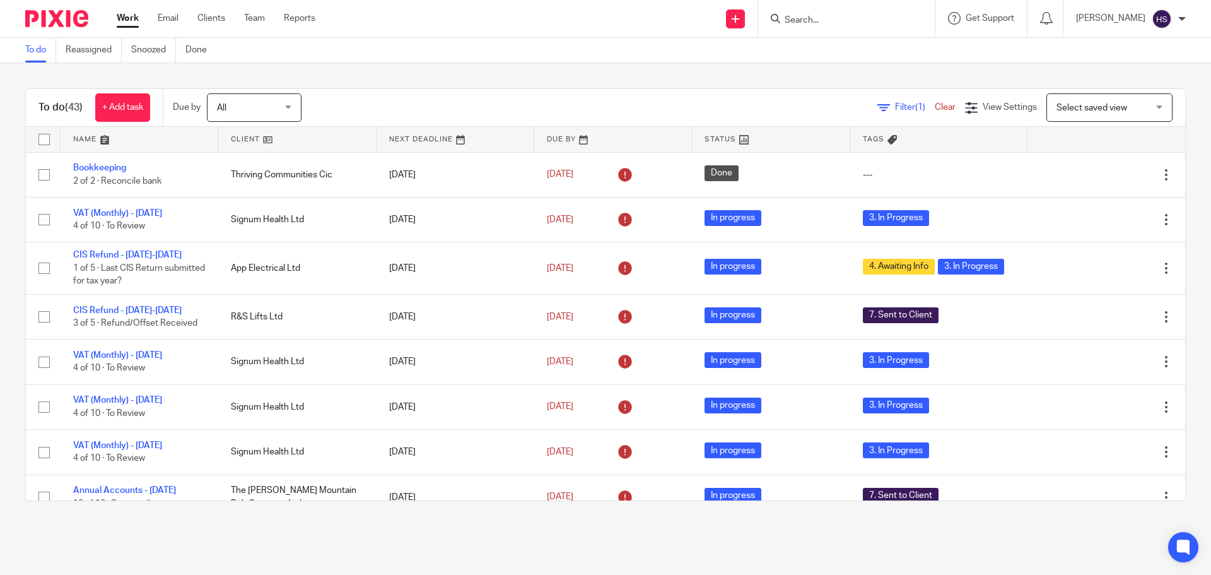
click at [434, 61] on div "To do Reassigned Snoozed Done" at bounding box center [605, 50] width 1211 height 25
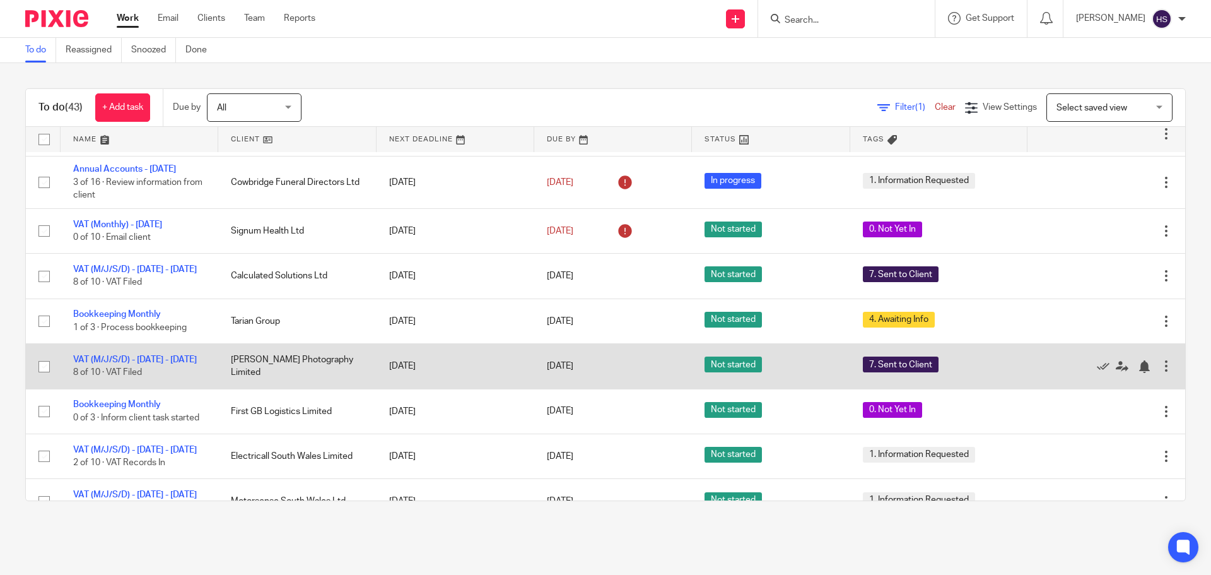
scroll to position [442, 0]
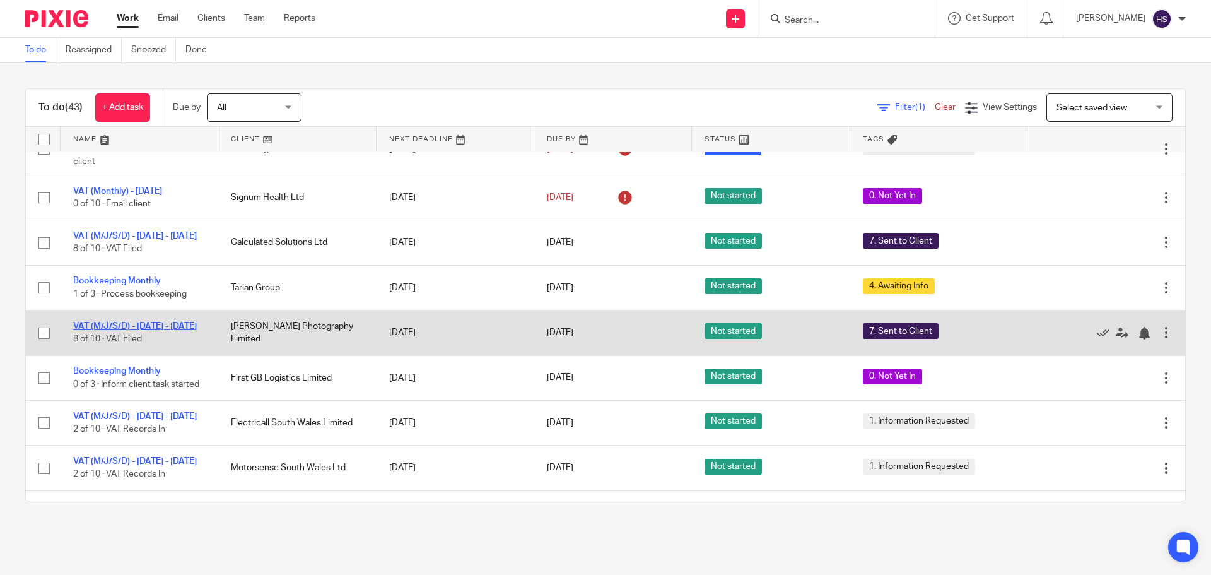
click at [138, 331] on link "VAT (M/J/S/D) - July - September, 2025" at bounding box center [135, 326] width 124 height 9
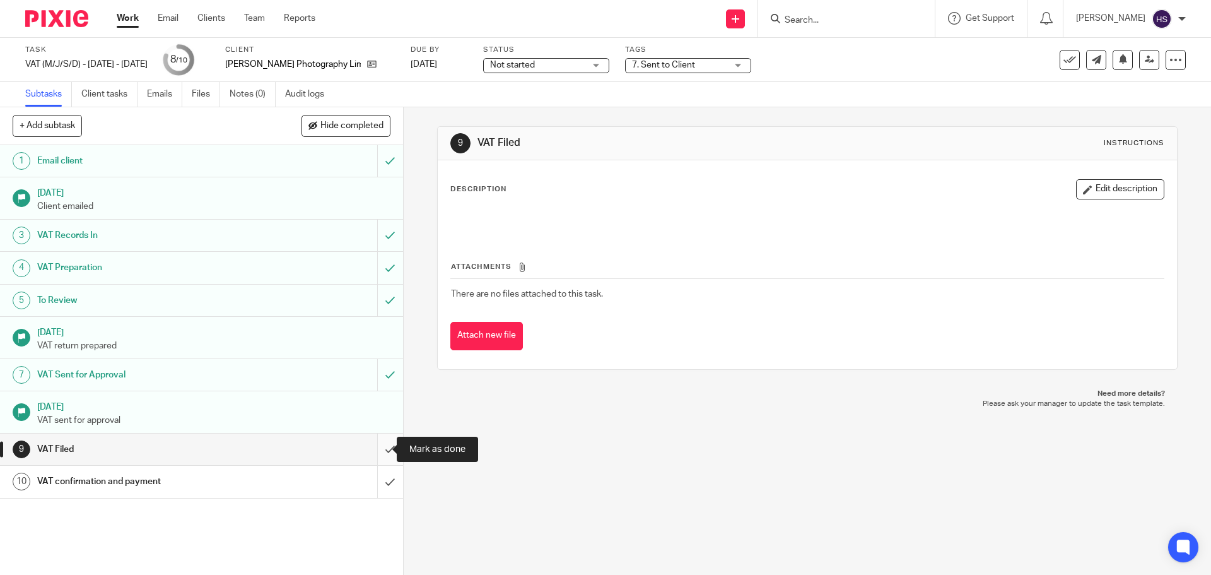
click at [379, 452] on input "submit" at bounding box center [201, 449] width 403 height 32
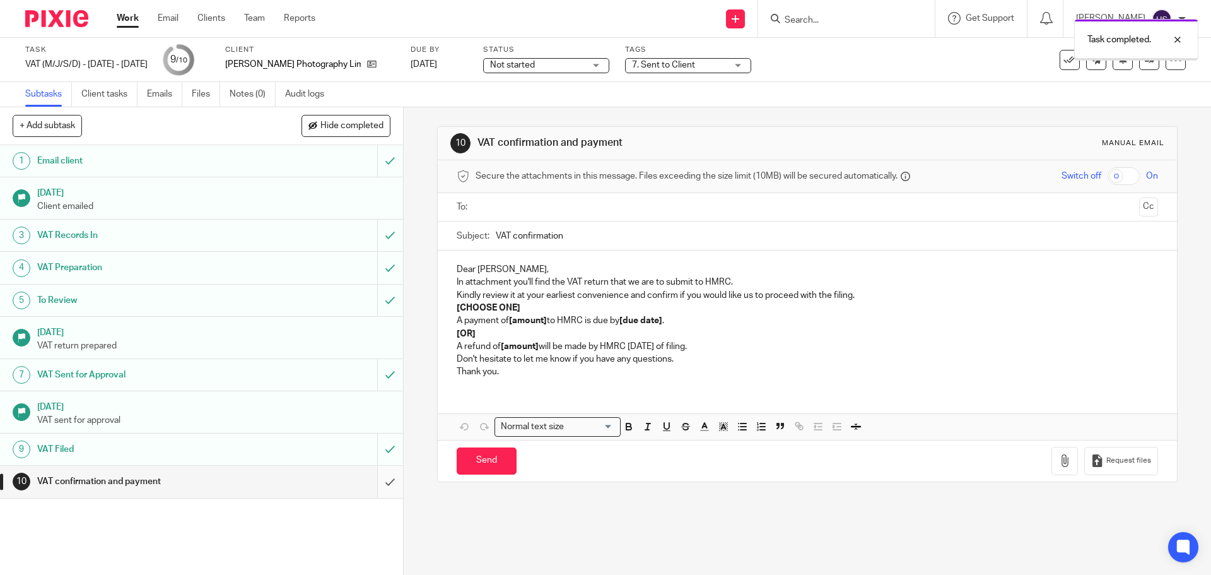
click at [375, 480] on input "submit" at bounding box center [201, 482] width 403 height 32
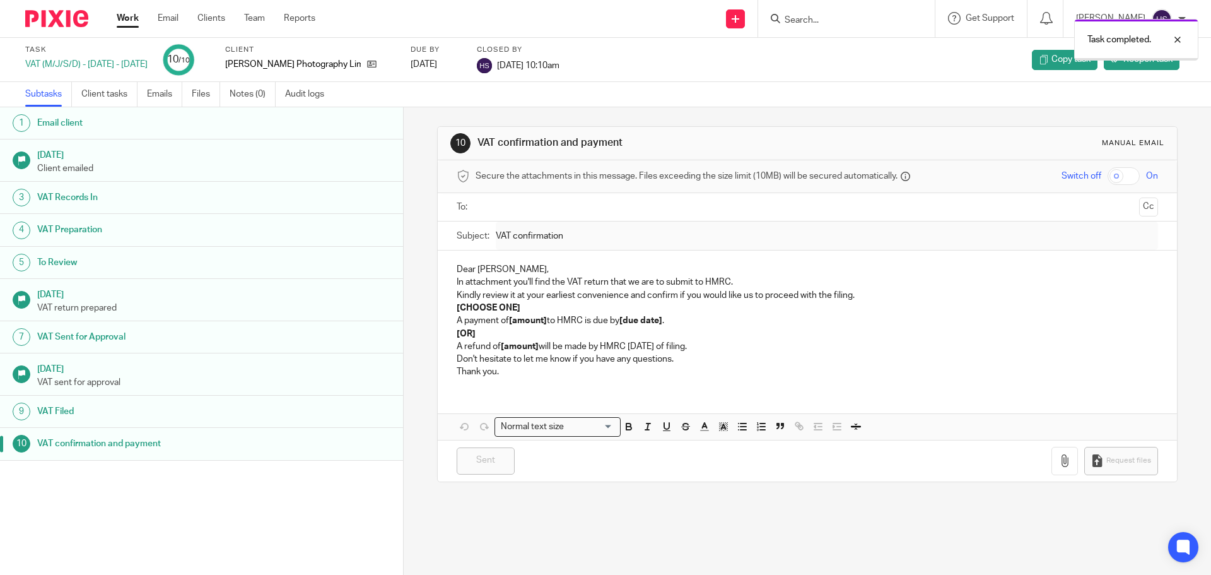
click at [40, 18] on img at bounding box center [56, 18] width 63 height 17
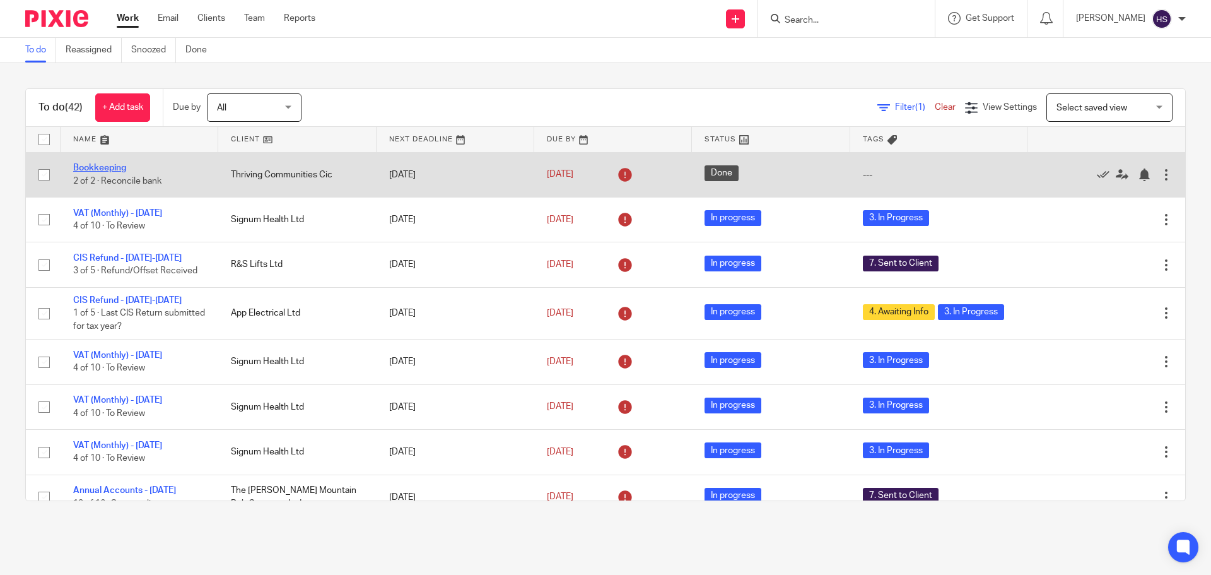
click at [114, 167] on link "Bookkeeping" at bounding box center [99, 167] width 53 height 9
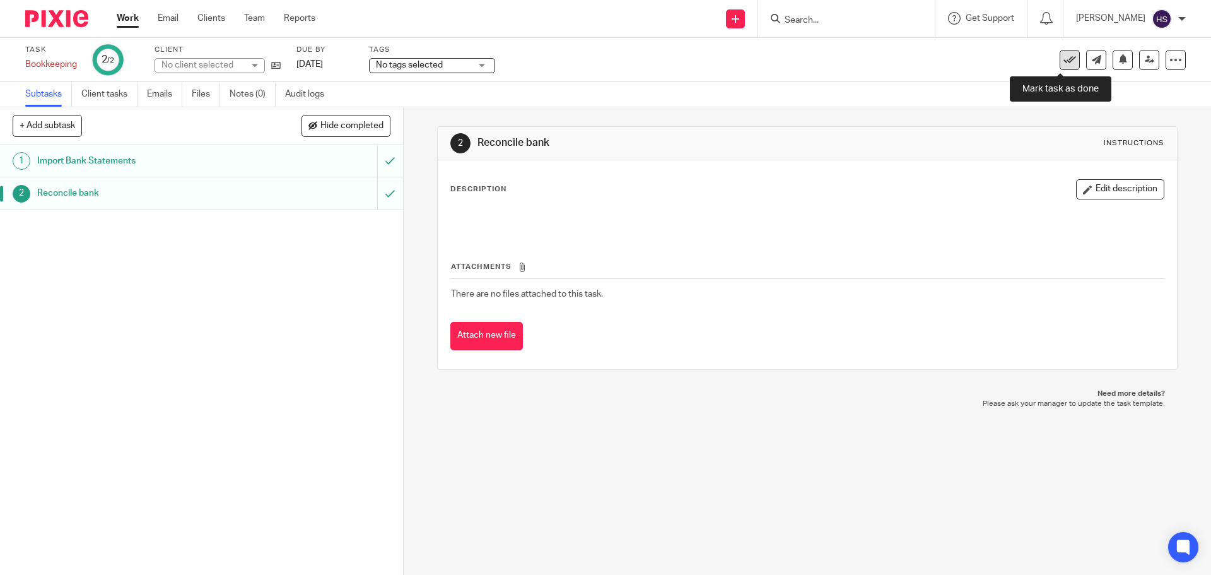
click at [1064, 56] on icon at bounding box center [1070, 60] width 13 height 13
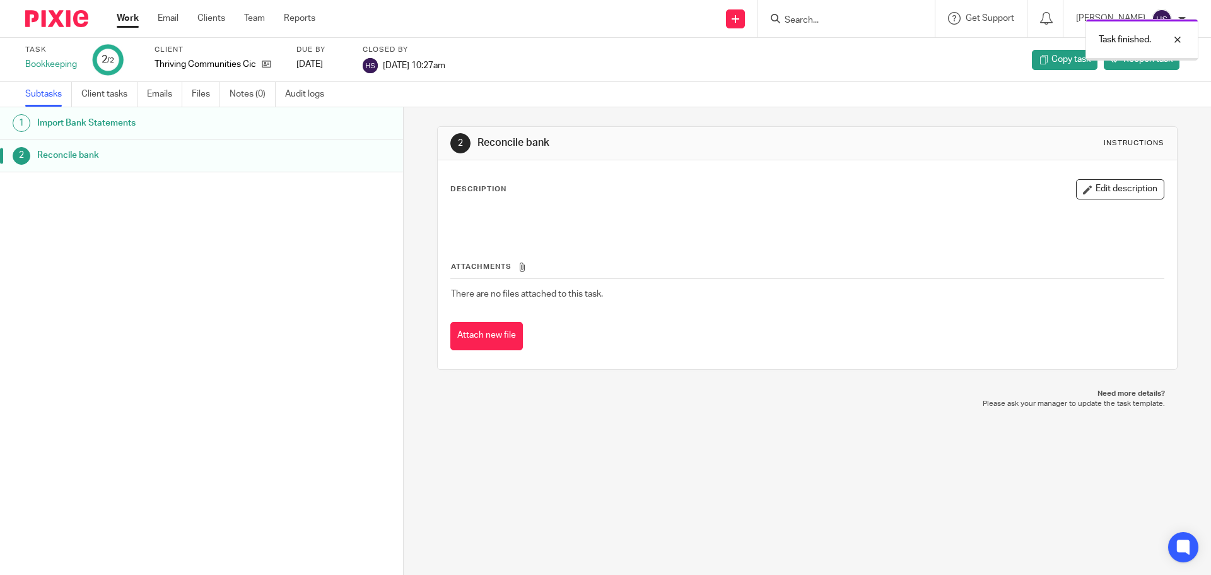
click at [57, 16] on img at bounding box center [56, 18] width 63 height 17
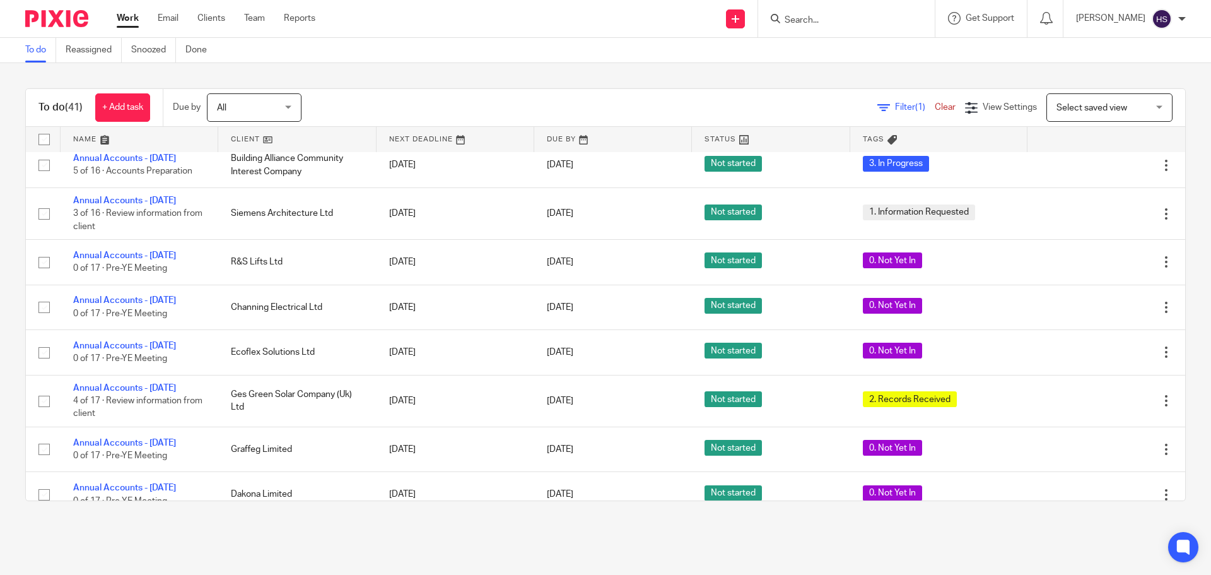
scroll to position [1669, 0]
